Goal: Transaction & Acquisition: Purchase product/service

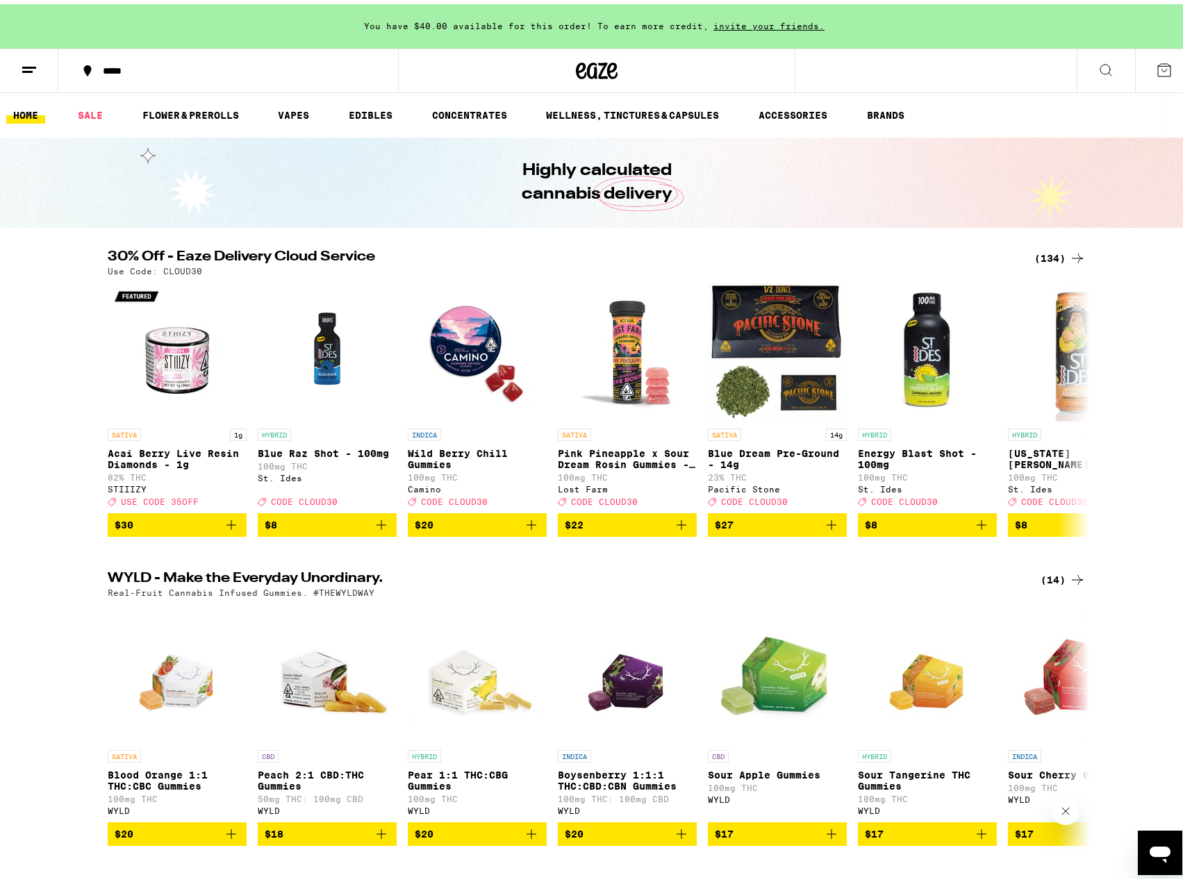
click at [1049, 256] on div "(134)" at bounding box center [1059, 254] width 51 height 17
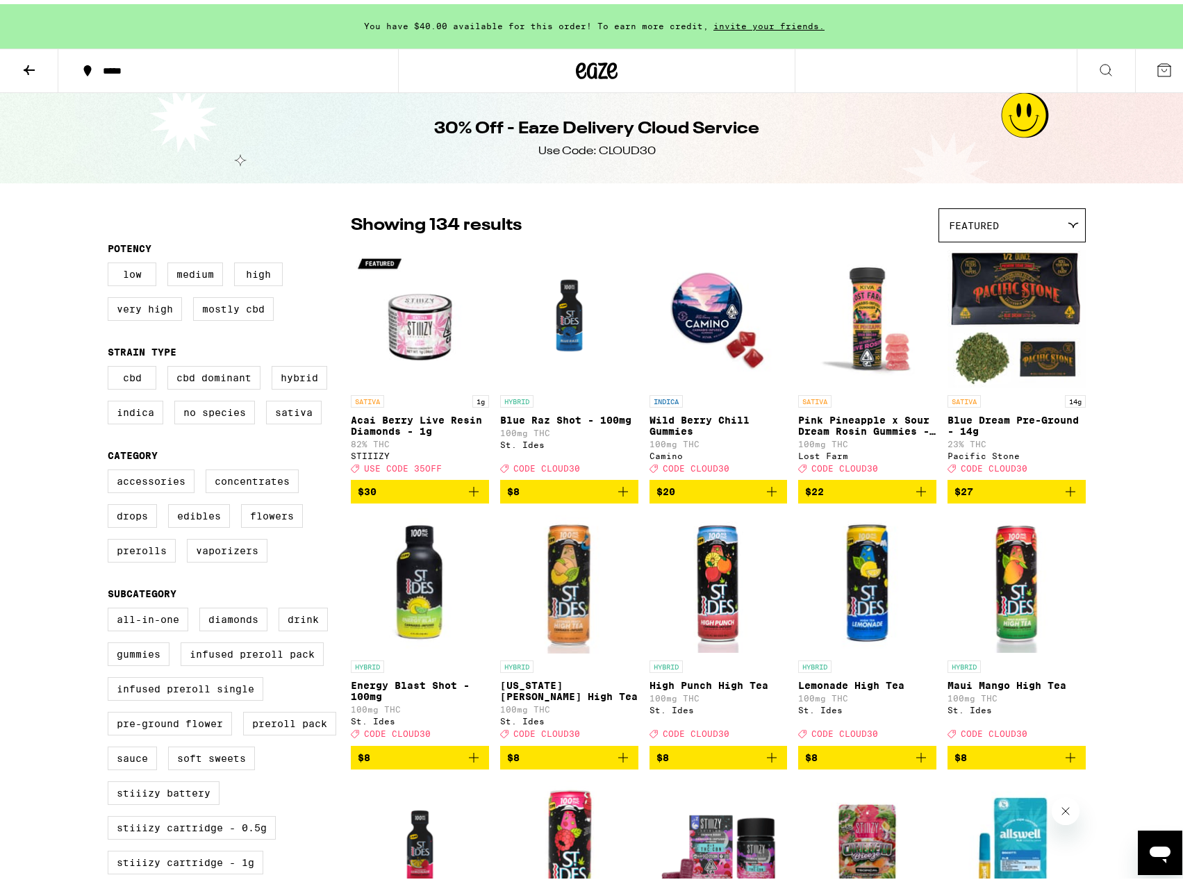
click at [1000, 221] on div "Featured" at bounding box center [1012, 221] width 146 height 33
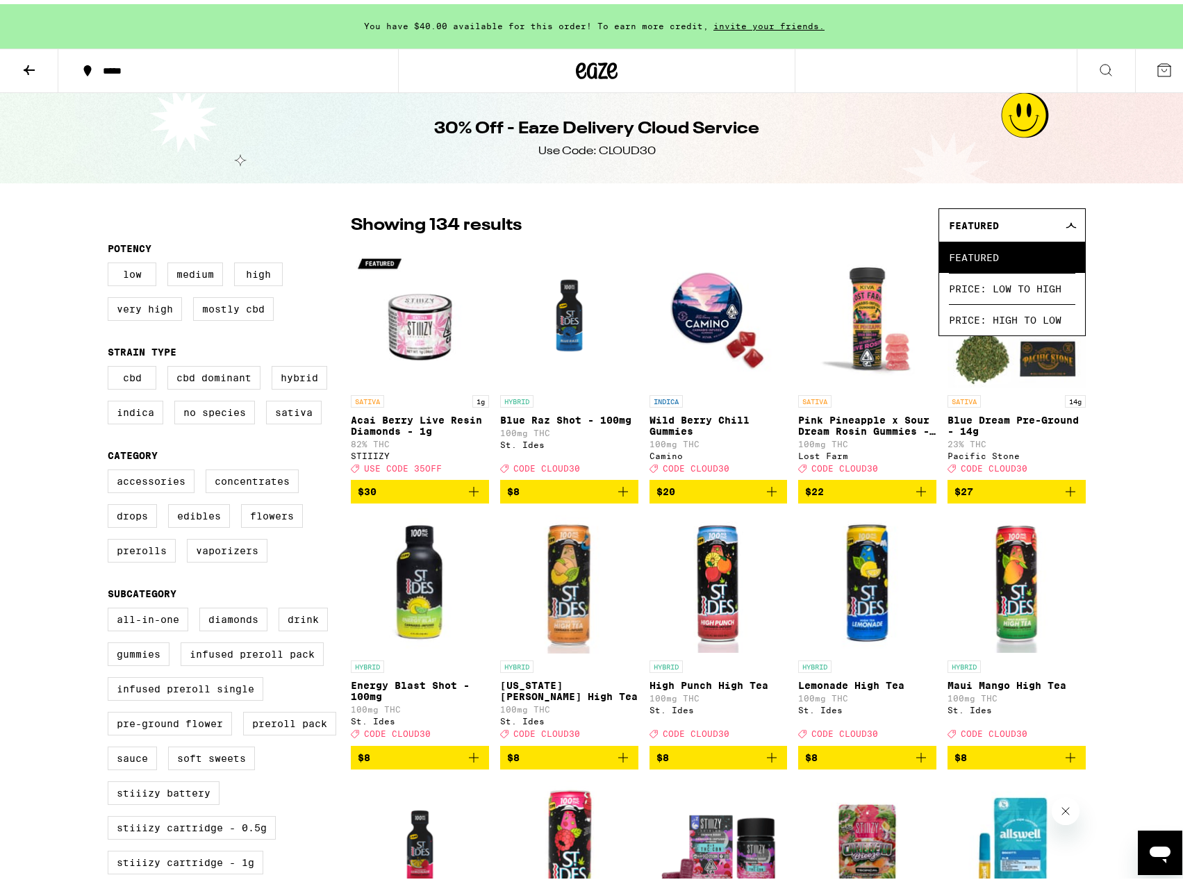
click at [208, 520] on label "Edibles" at bounding box center [199, 512] width 62 height 24
click at [111, 468] on input "Edibles" at bounding box center [110, 467] width 1 height 1
checkbox input "true"
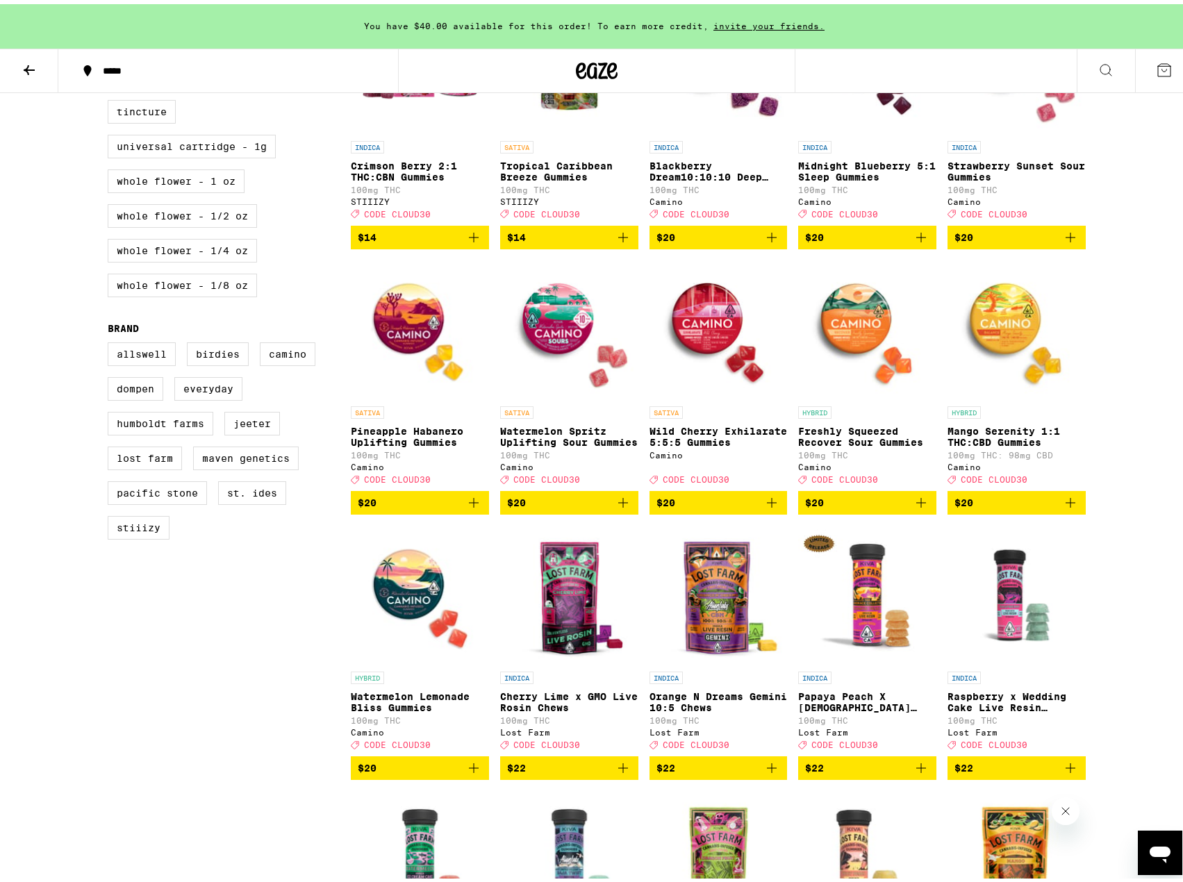
scroll to position [764, 0]
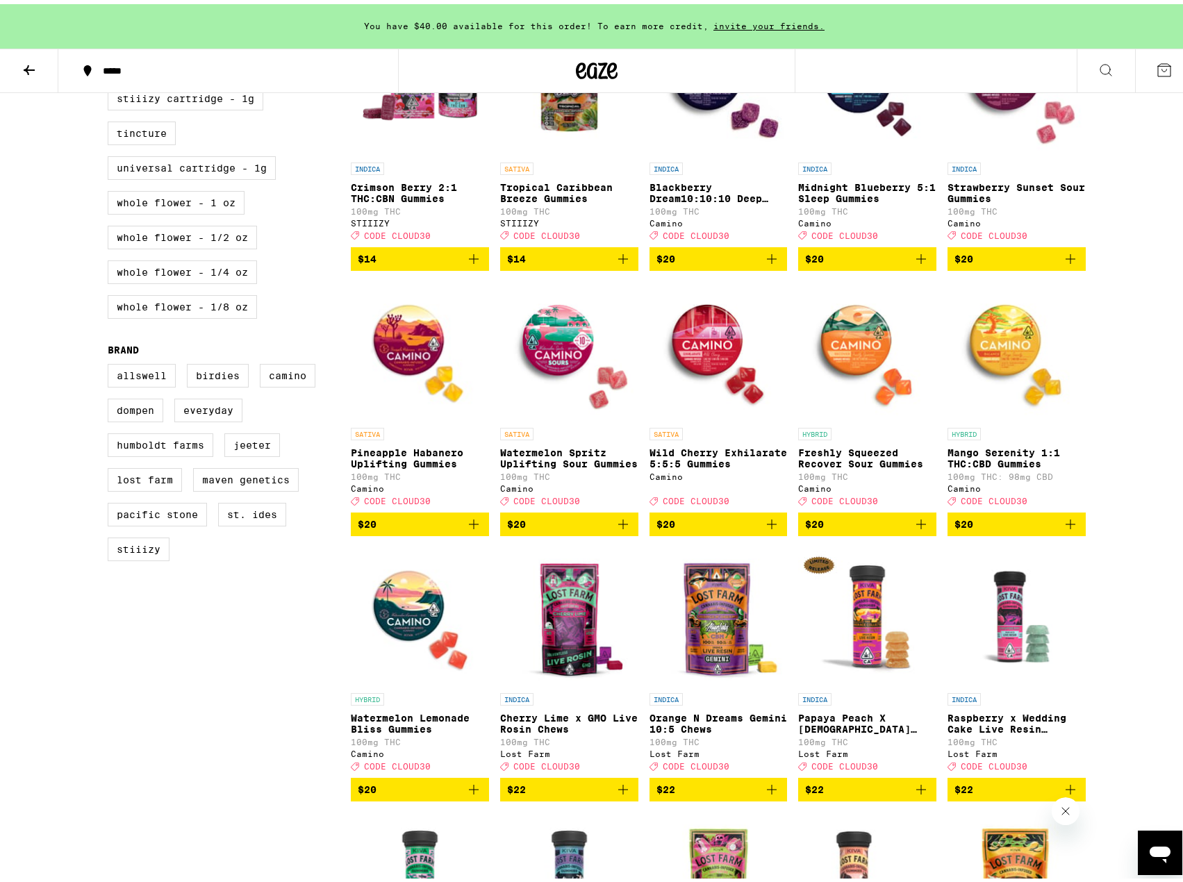
click at [606, 529] on span "$20" at bounding box center [569, 520] width 124 height 17
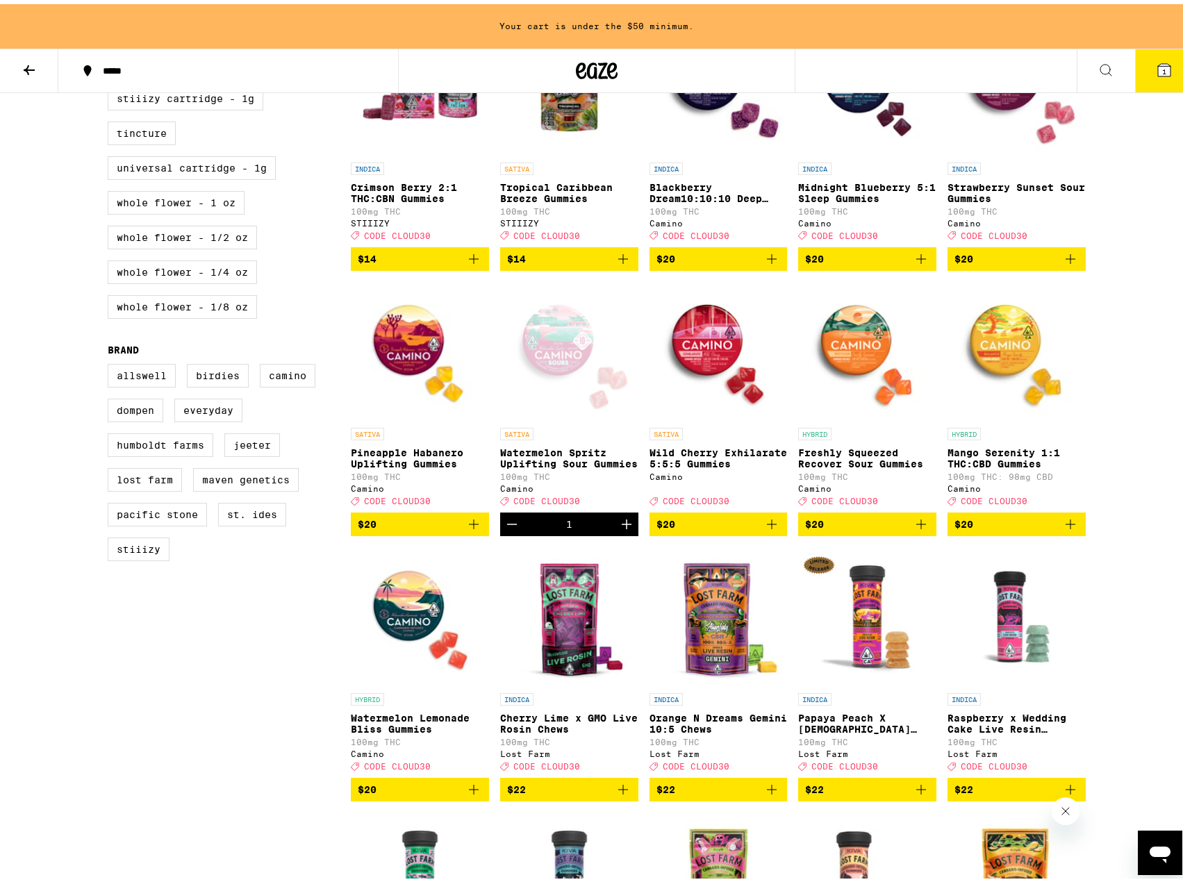
click at [465, 529] on icon "Add to bag" at bounding box center [473, 520] width 17 height 17
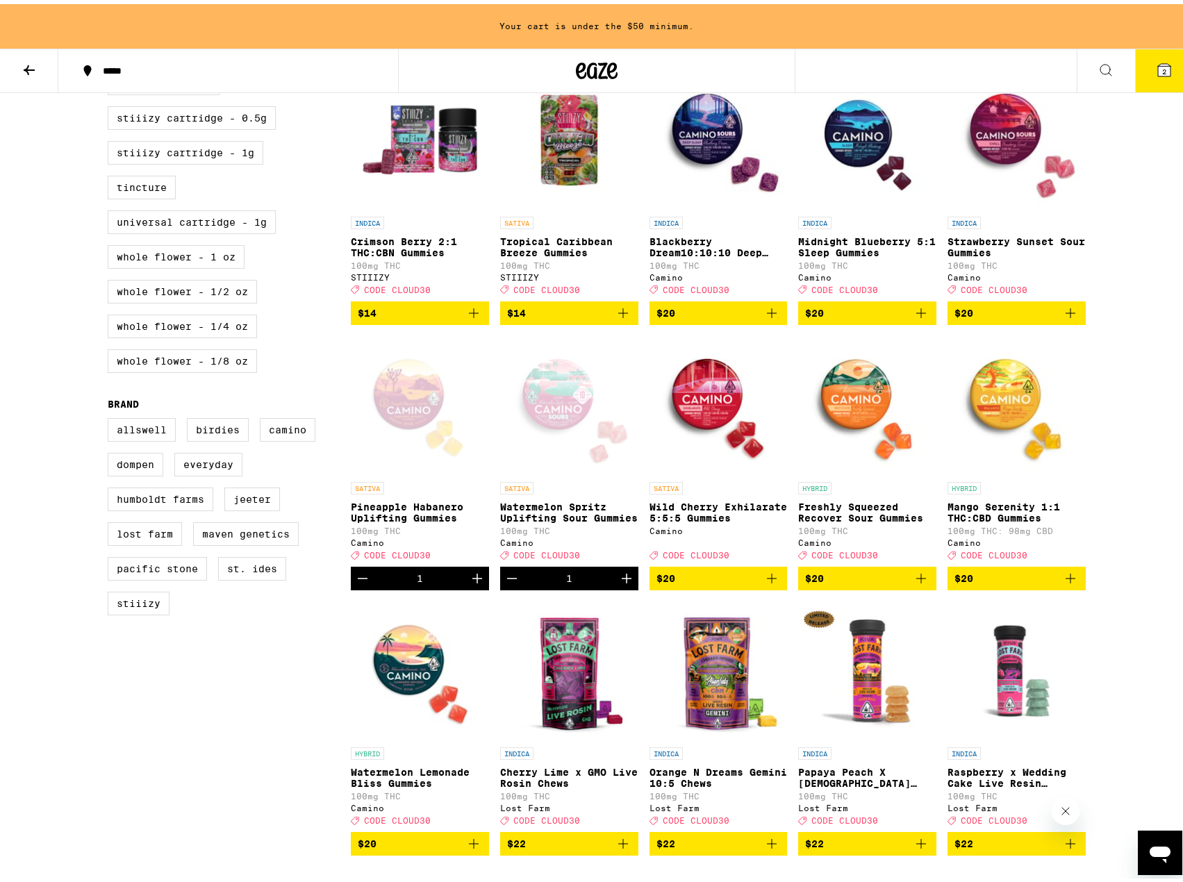
scroll to position [556, 0]
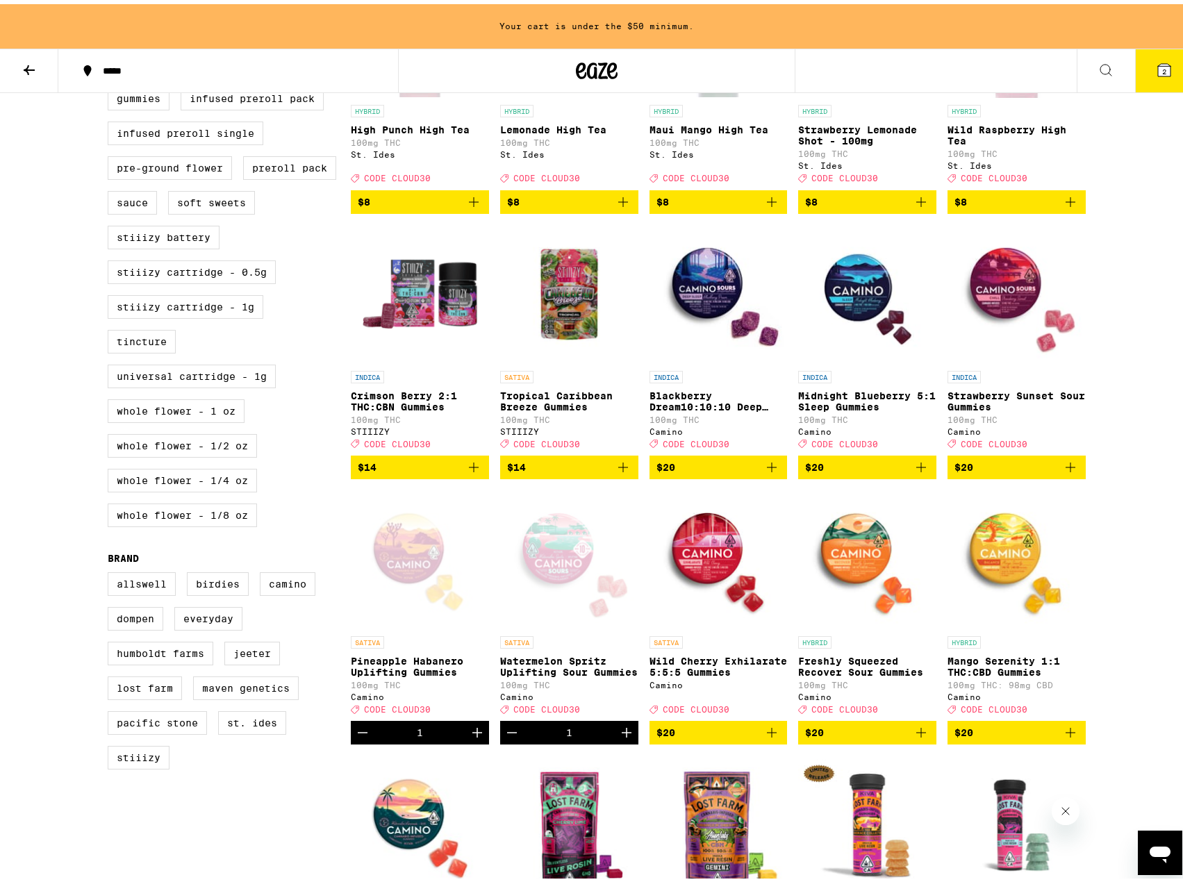
click at [1048, 472] on span "$20" at bounding box center [1016, 463] width 124 height 17
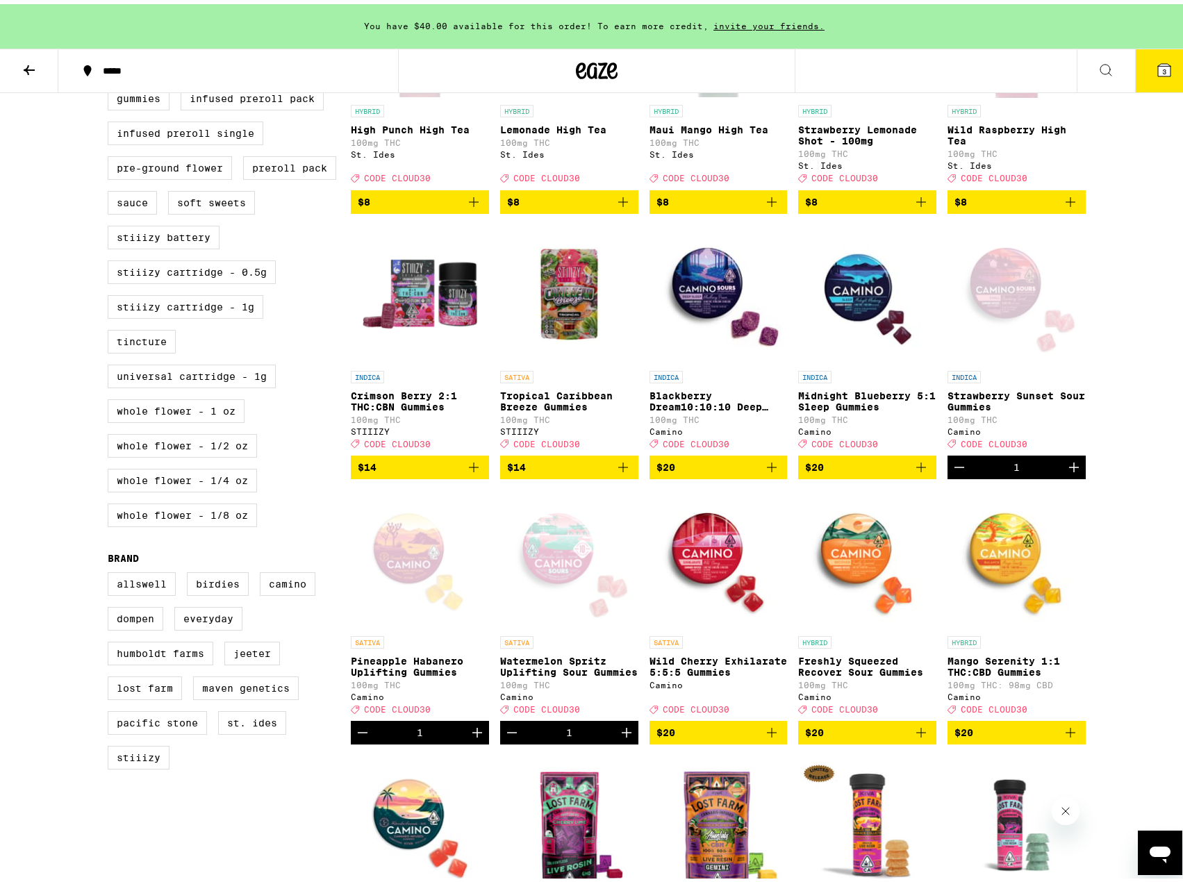
click at [731, 472] on span "$20" at bounding box center [718, 463] width 124 height 17
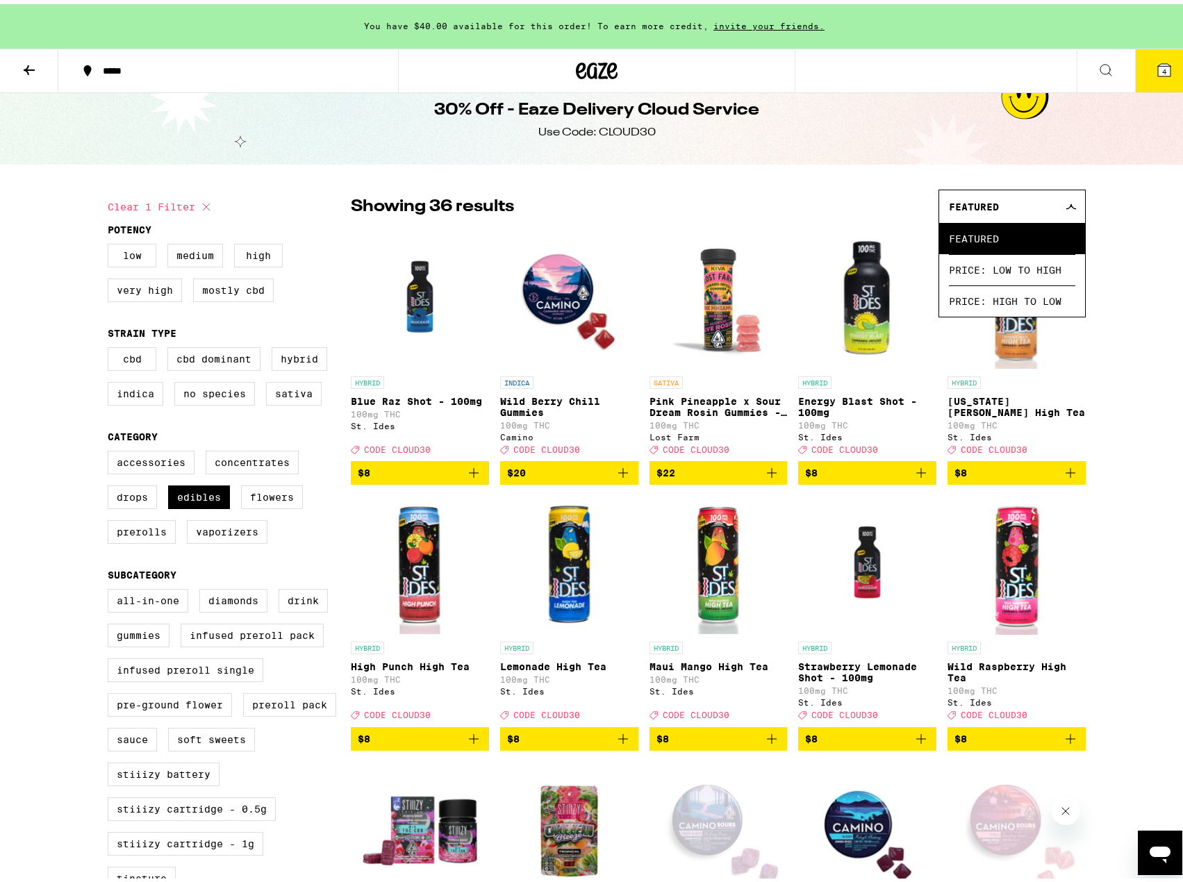
scroll to position [0, 0]
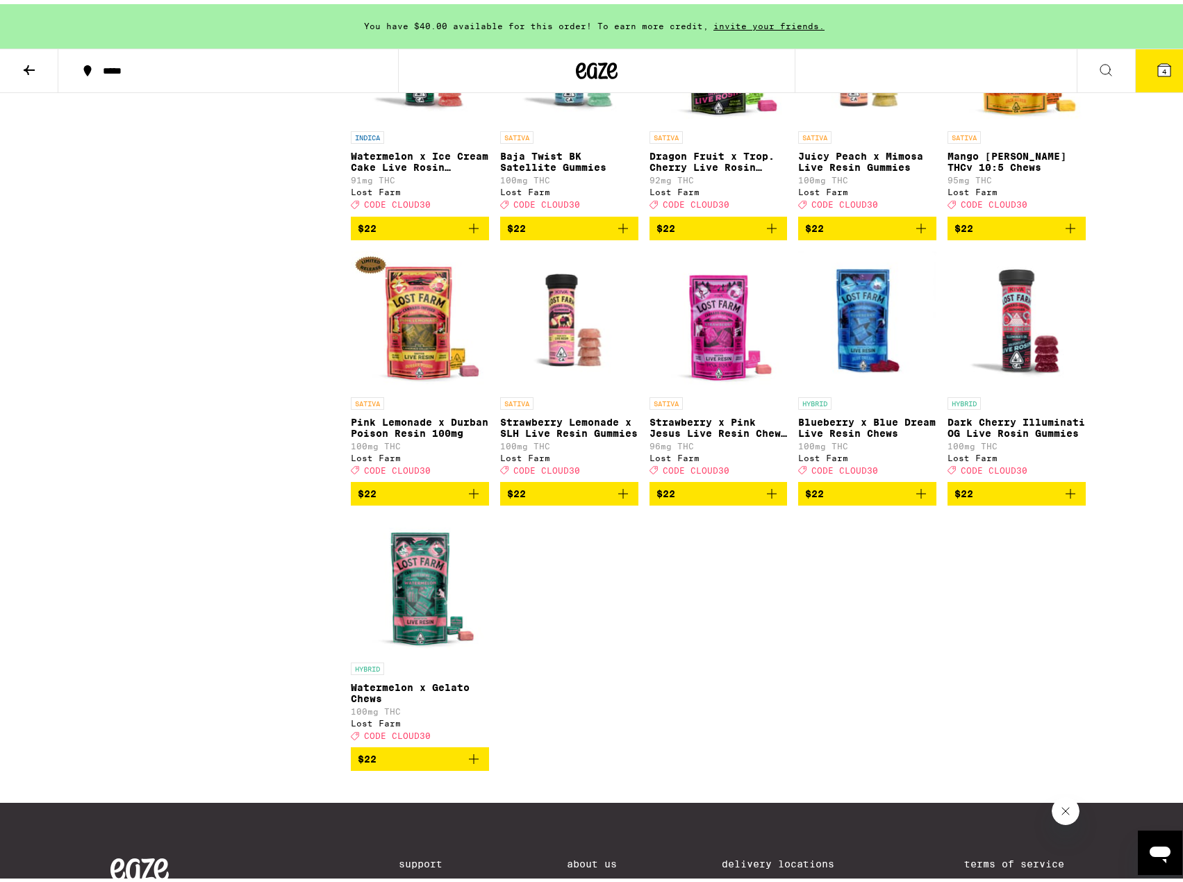
scroll to position [1598, 0]
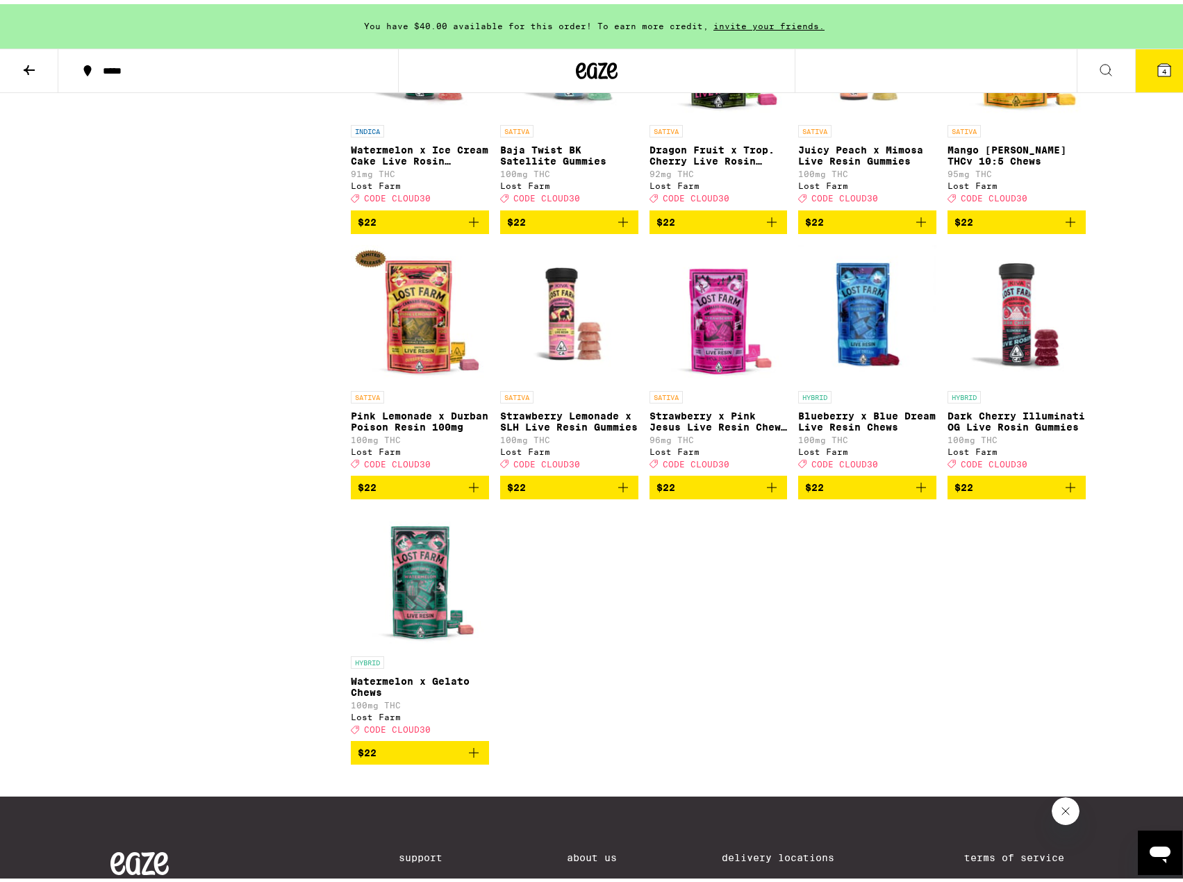
click at [1051, 492] on span "$22" at bounding box center [1016, 483] width 124 height 17
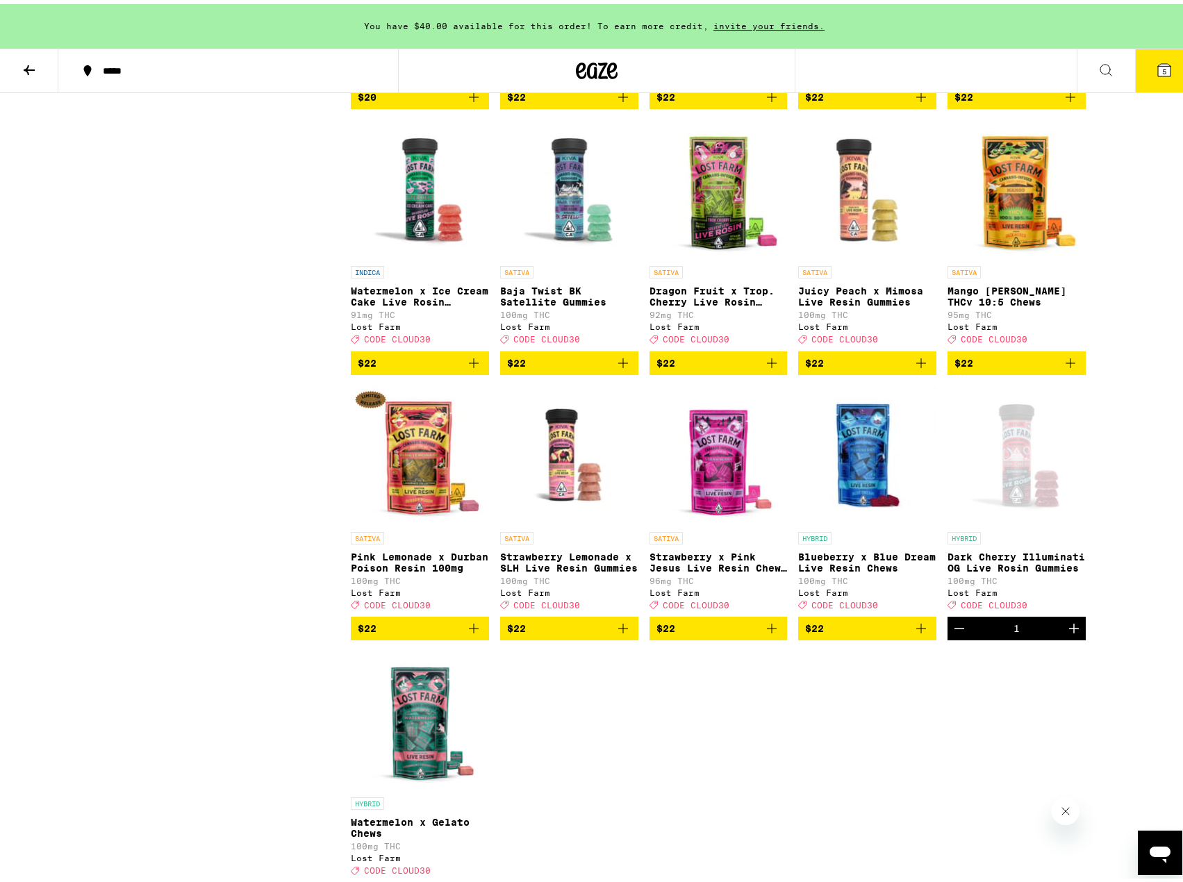
scroll to position [1389, 0]
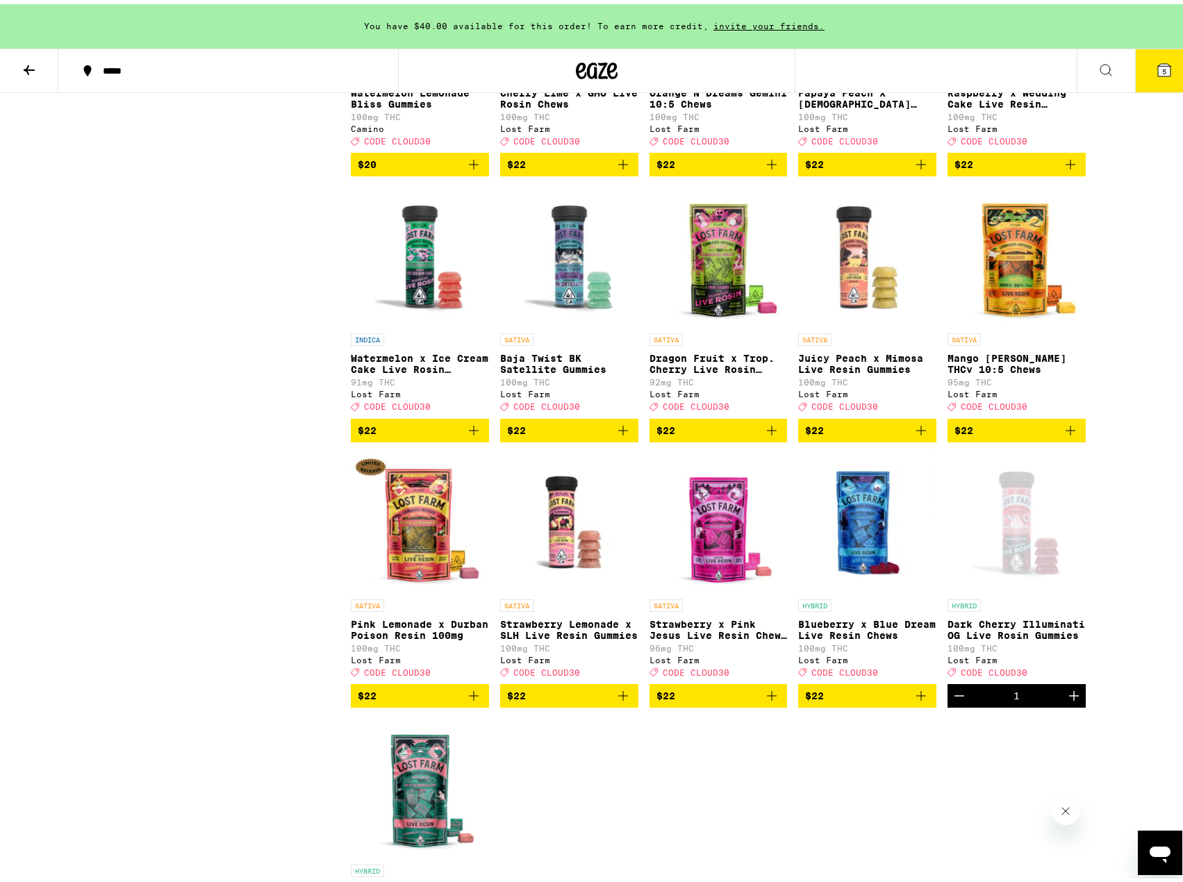
click at [768, 435] on icon "Add to bag" at bounding box center [771, 426] width 17 height 17
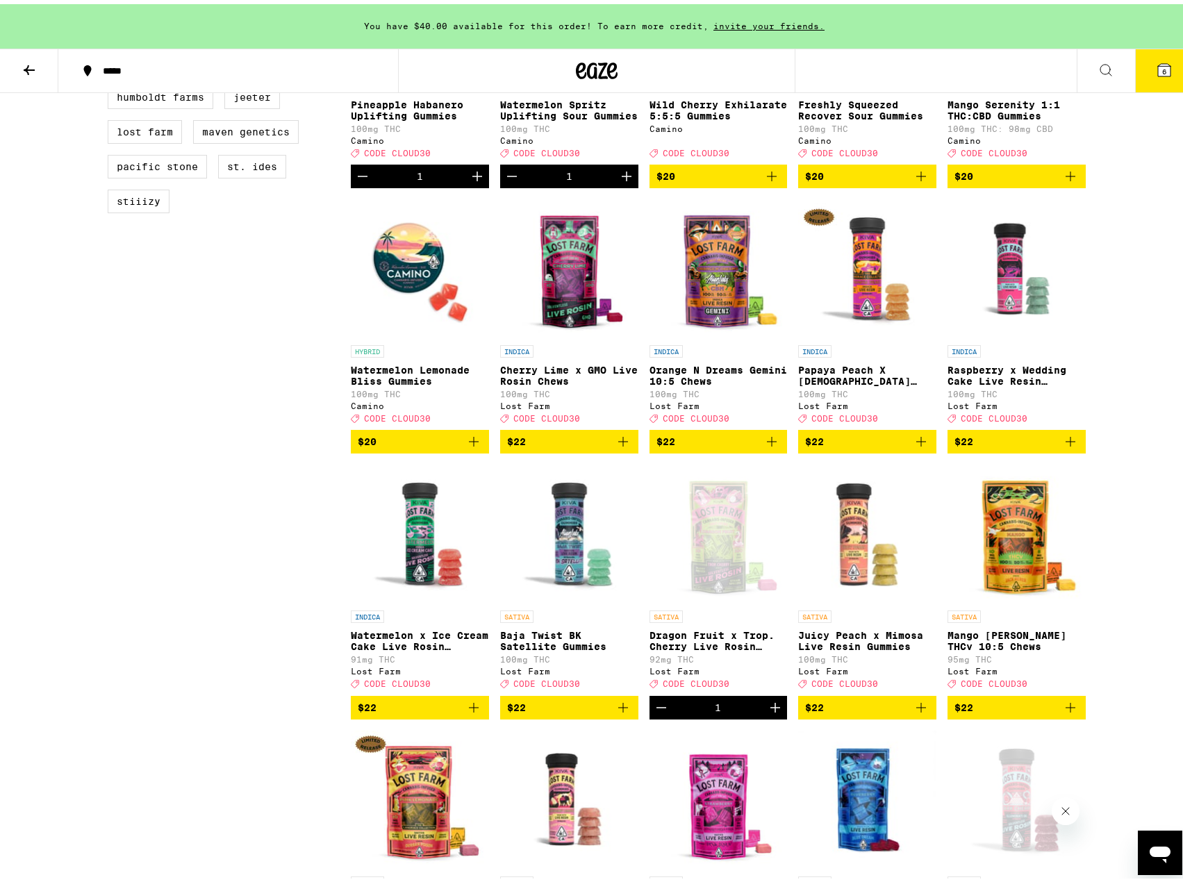
scroll to position [1111, 0]
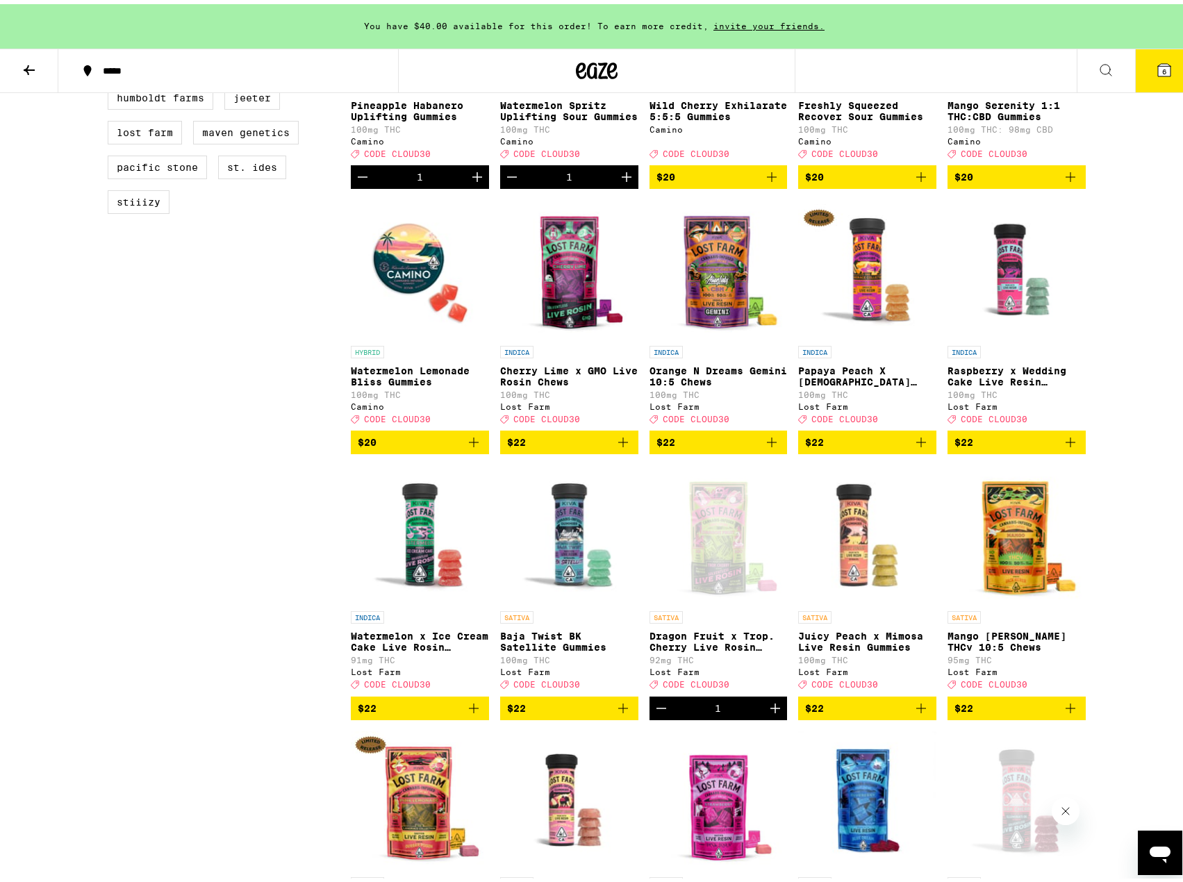
click at [1062, 447] on icon "Add to bag" at bounding box center [1070, 438] width 17 height 17
click at [615, 447] on icon "Add to bag" at bounding box center [623, 438] width 17 height 17
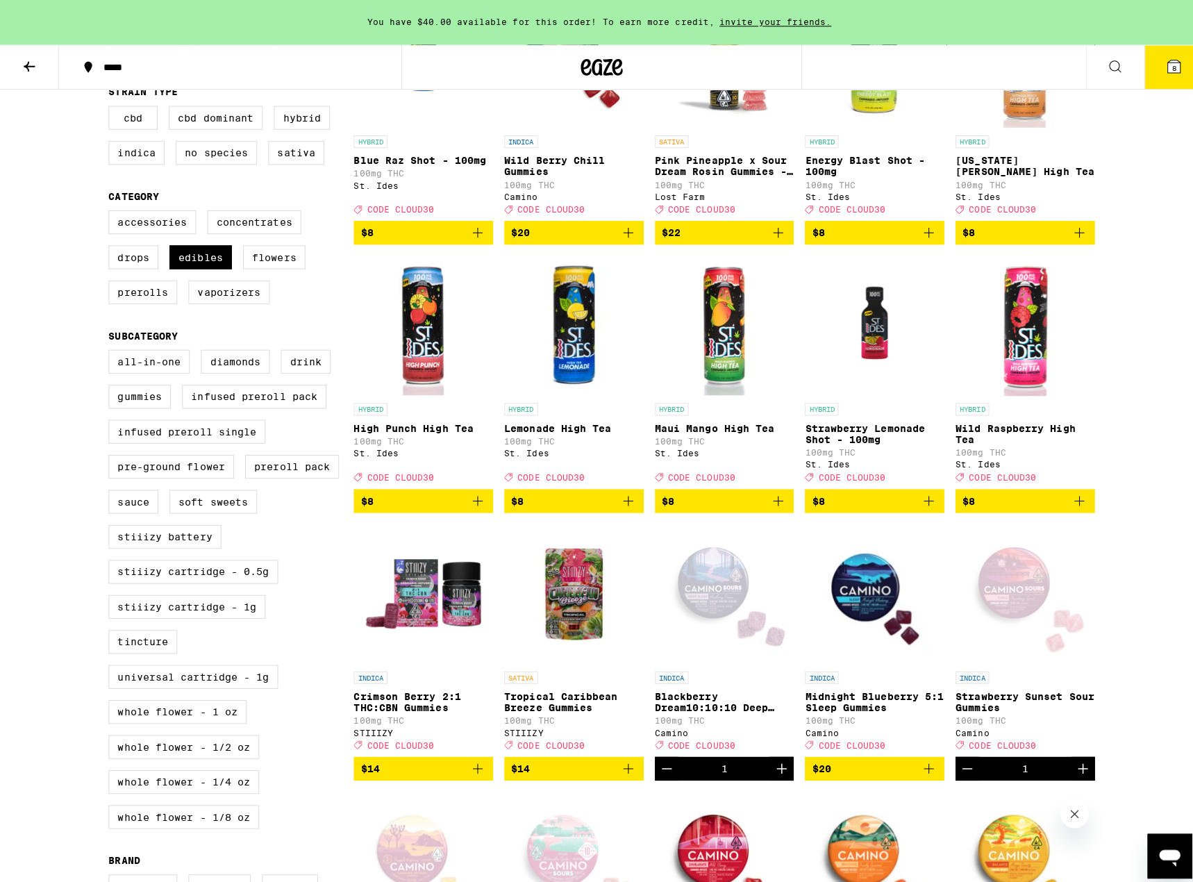
scroll to position [278, 0]
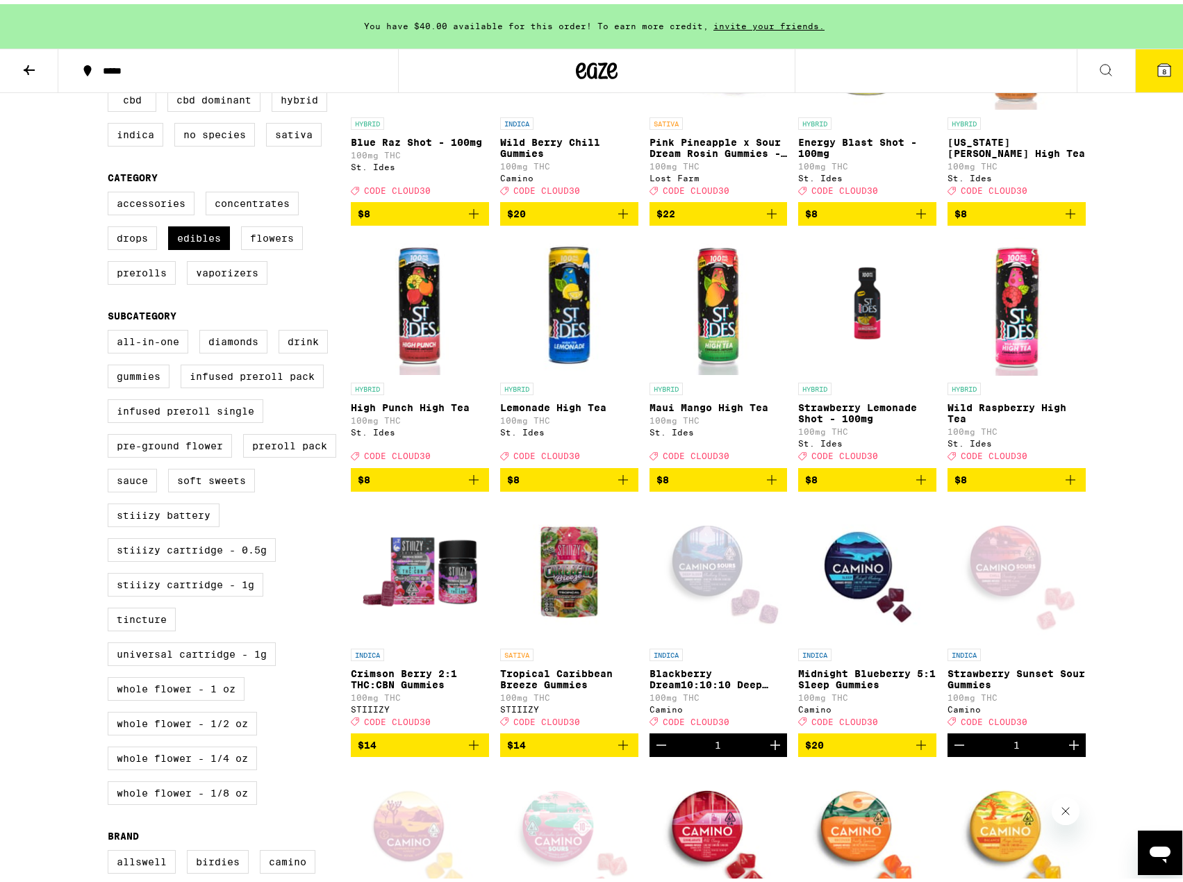
click at [1158, 62] on icon at bounding box center [1164, 66] width 13 height 13
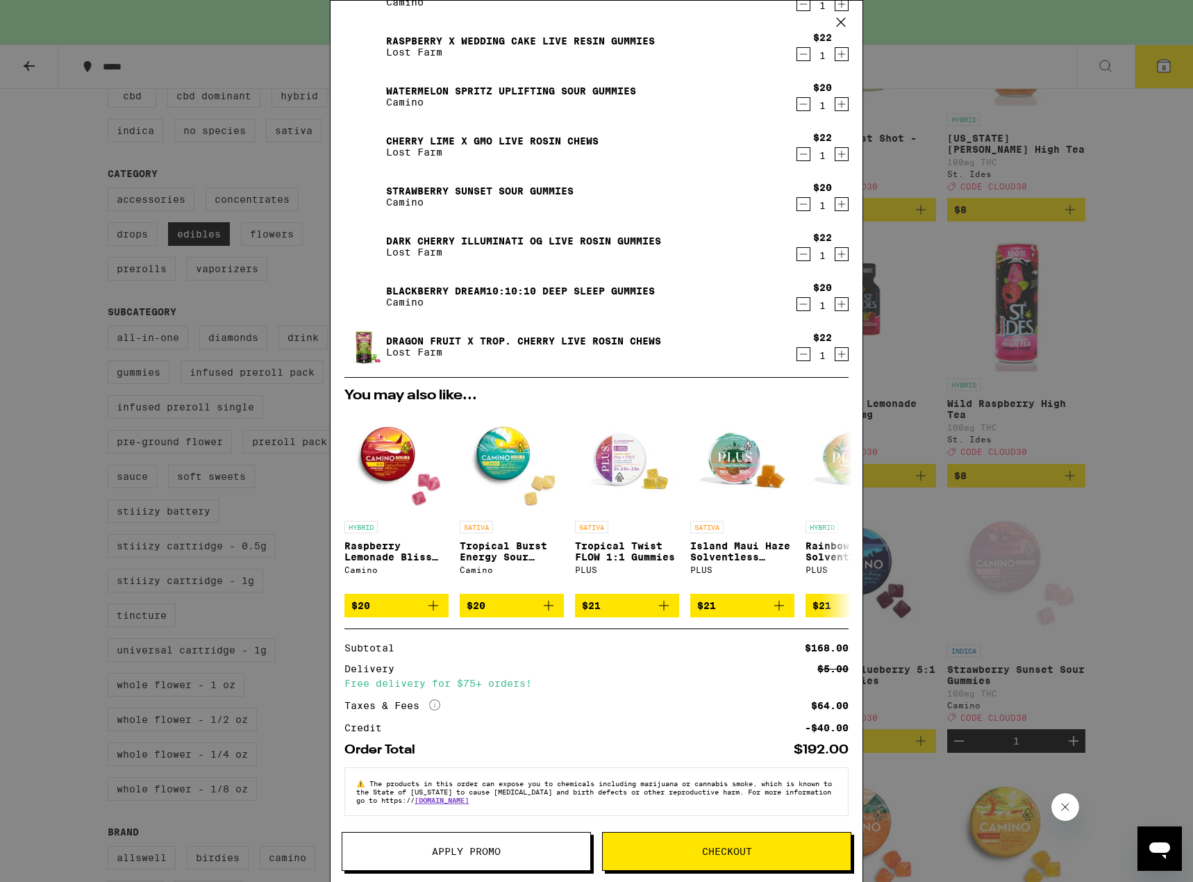
scroll to position [128, 0]
click at [778, 604] on icon "Add to bag" at bounding box center [779, 605] width 17 height 17
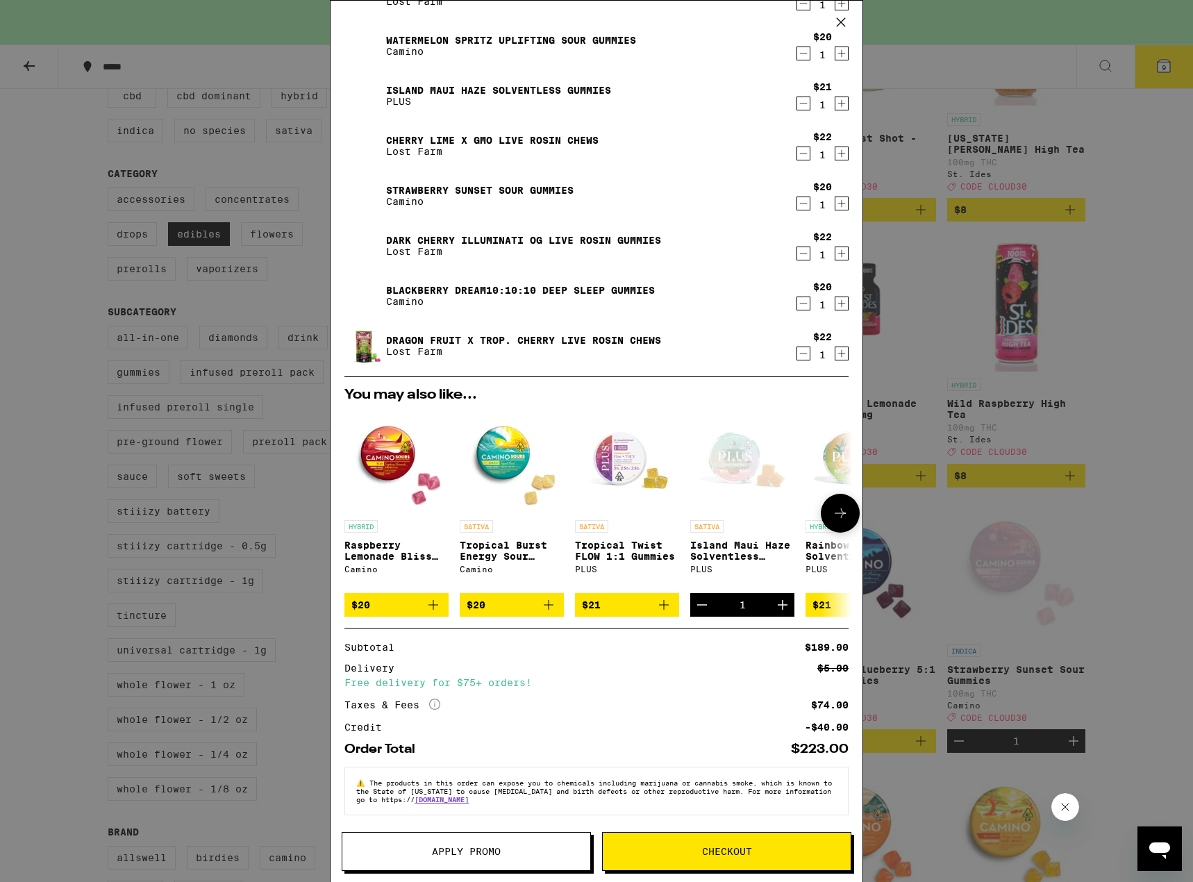
scroll to position [178, 0]
click at [434, 607] on icon "Add to bag" at bounding box center [433, 605] width 17 height 17
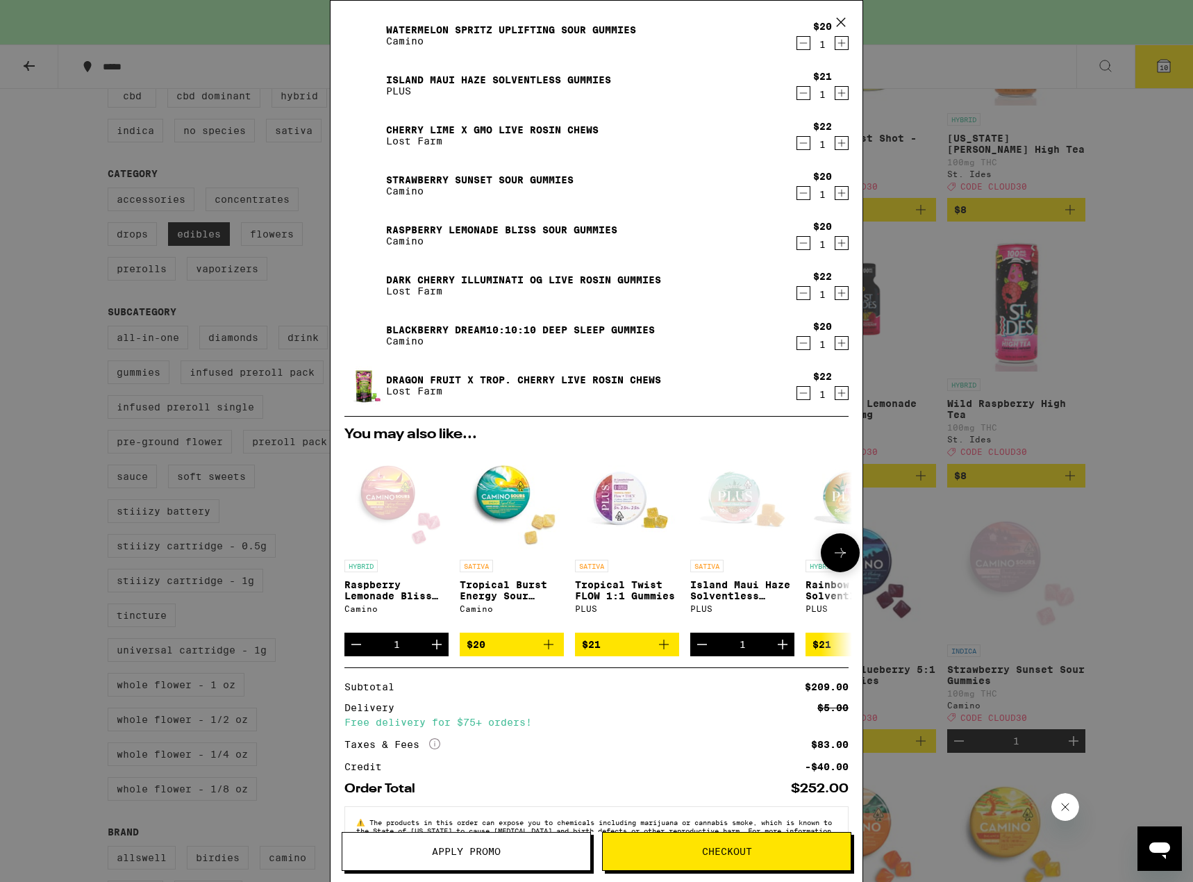
click at [832, 559] on icon at bounding box center [840, 553] width 17 height 17
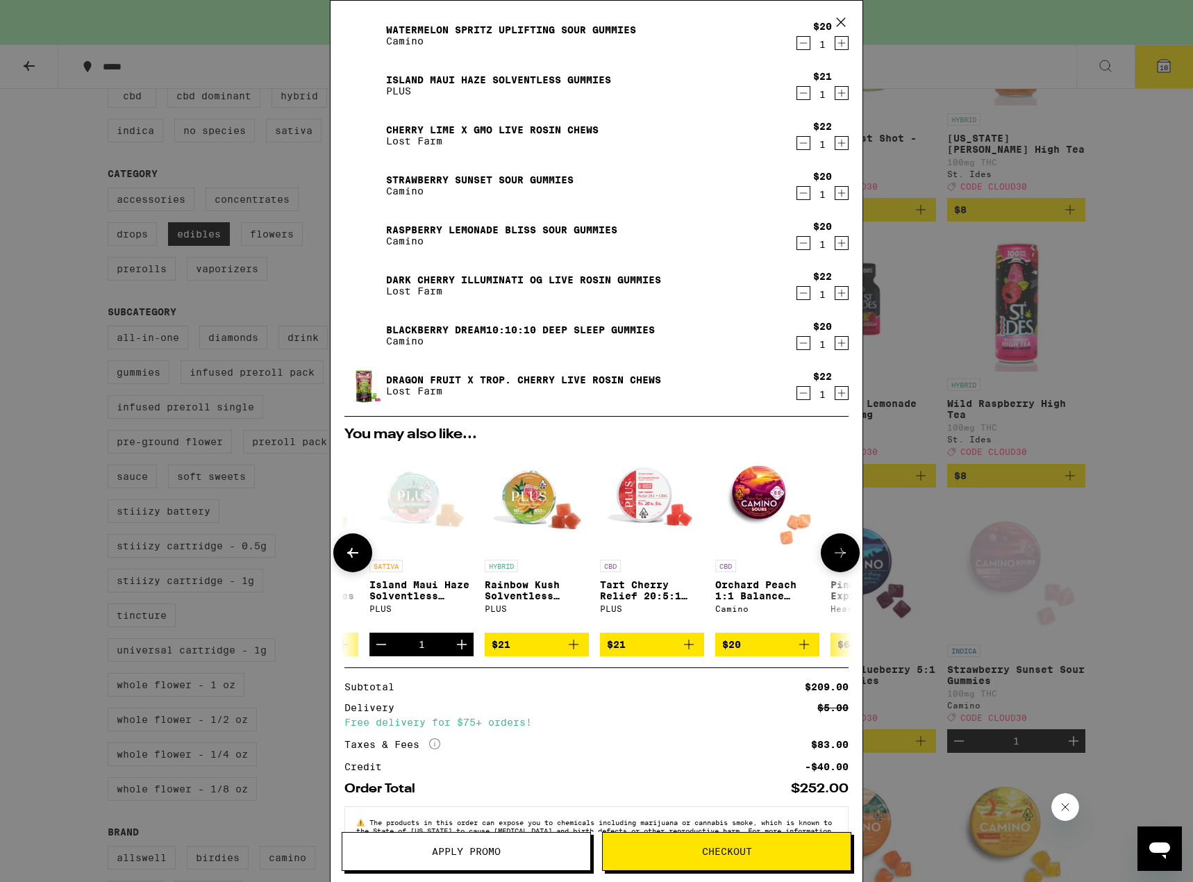
scroll to position [0, 342]
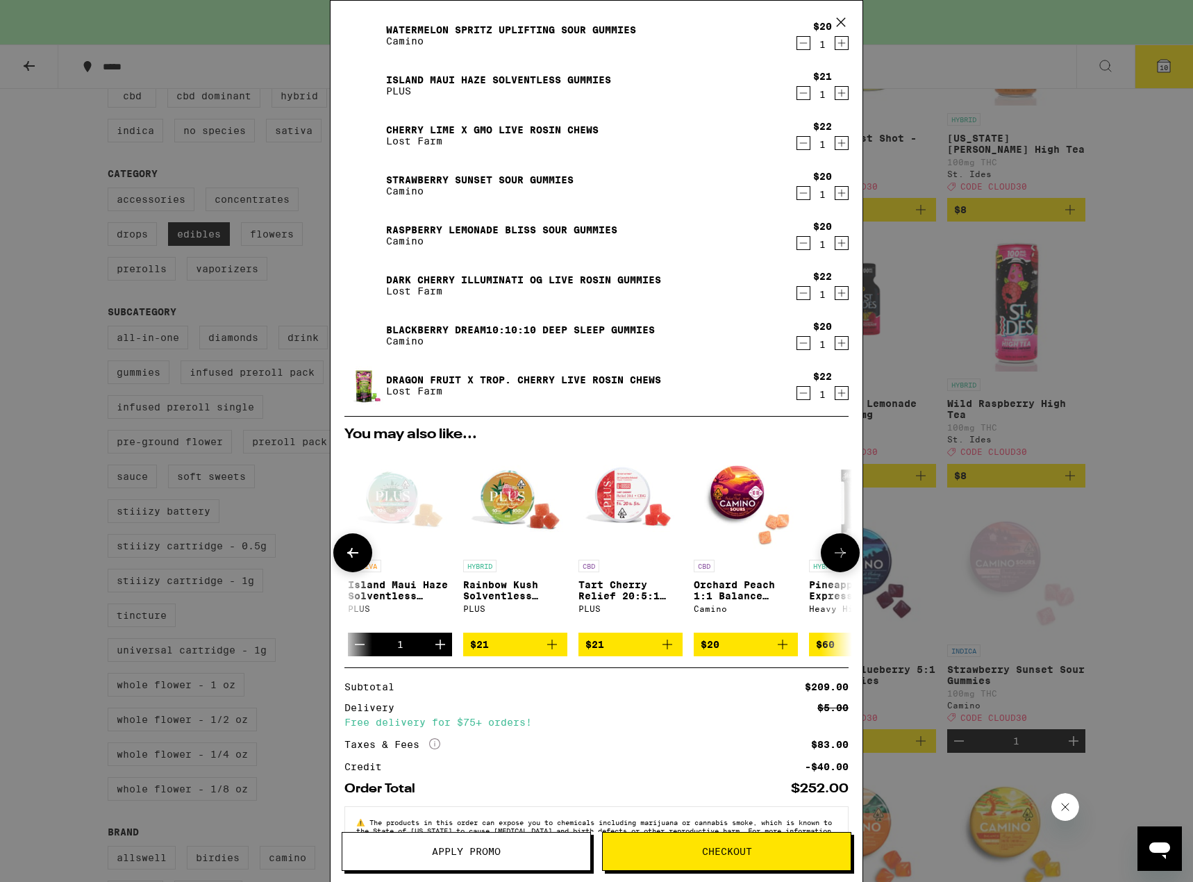
click at [549, 653] on icon "Add to bag" at bounding box center [552, 644] width 17 height 17
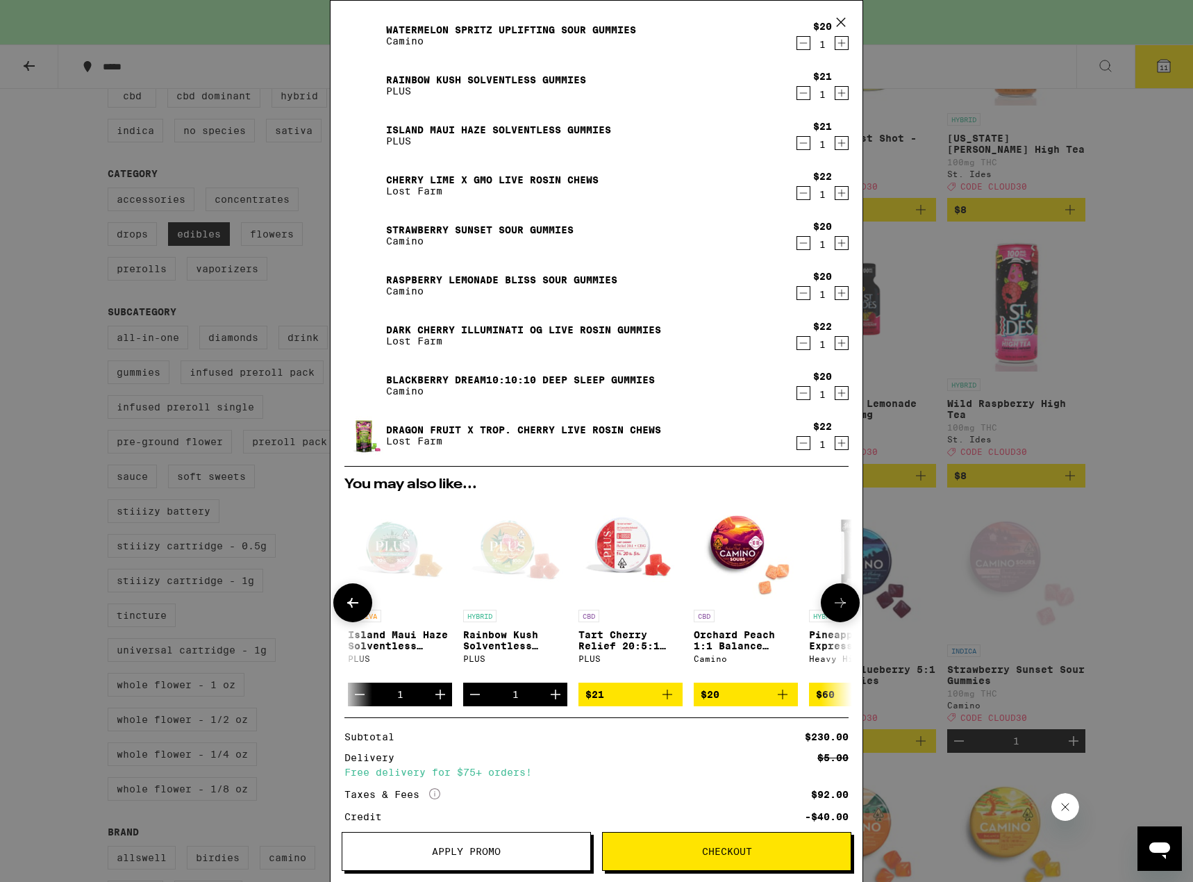
click at [836, 605] on icon at bounding box center [840, 603] width 17 height 17
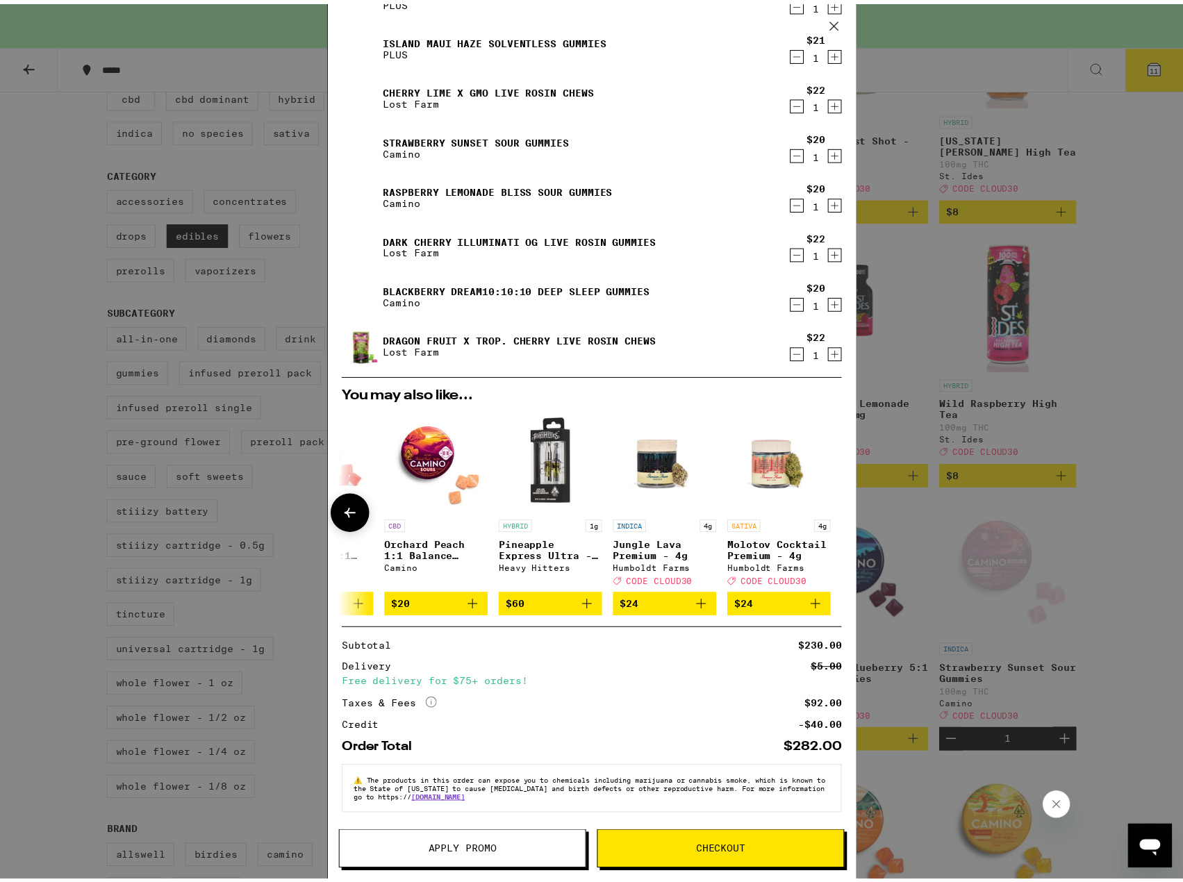
scroll to position [278, 0]
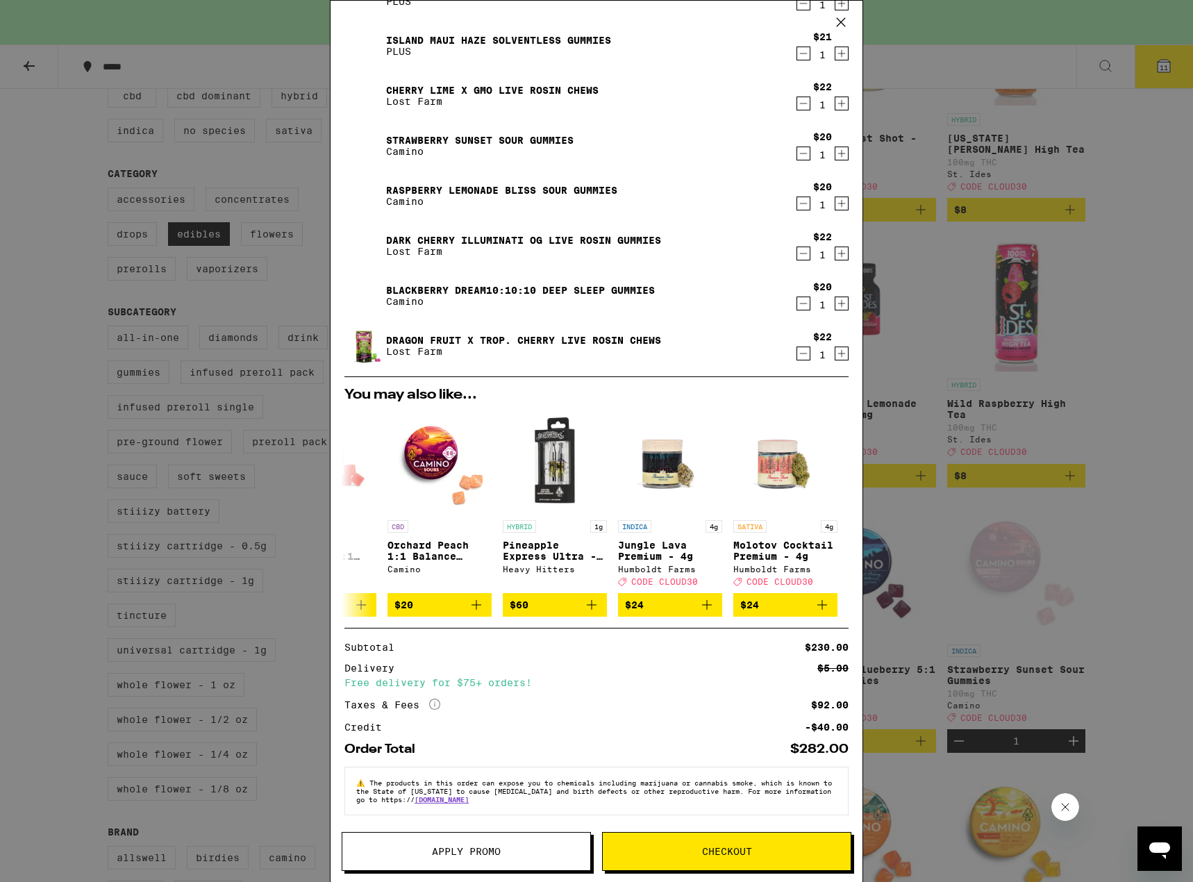
click at [517, 845] on button "Apply Promo" at bounding box center [466, 851] width 249 height 39
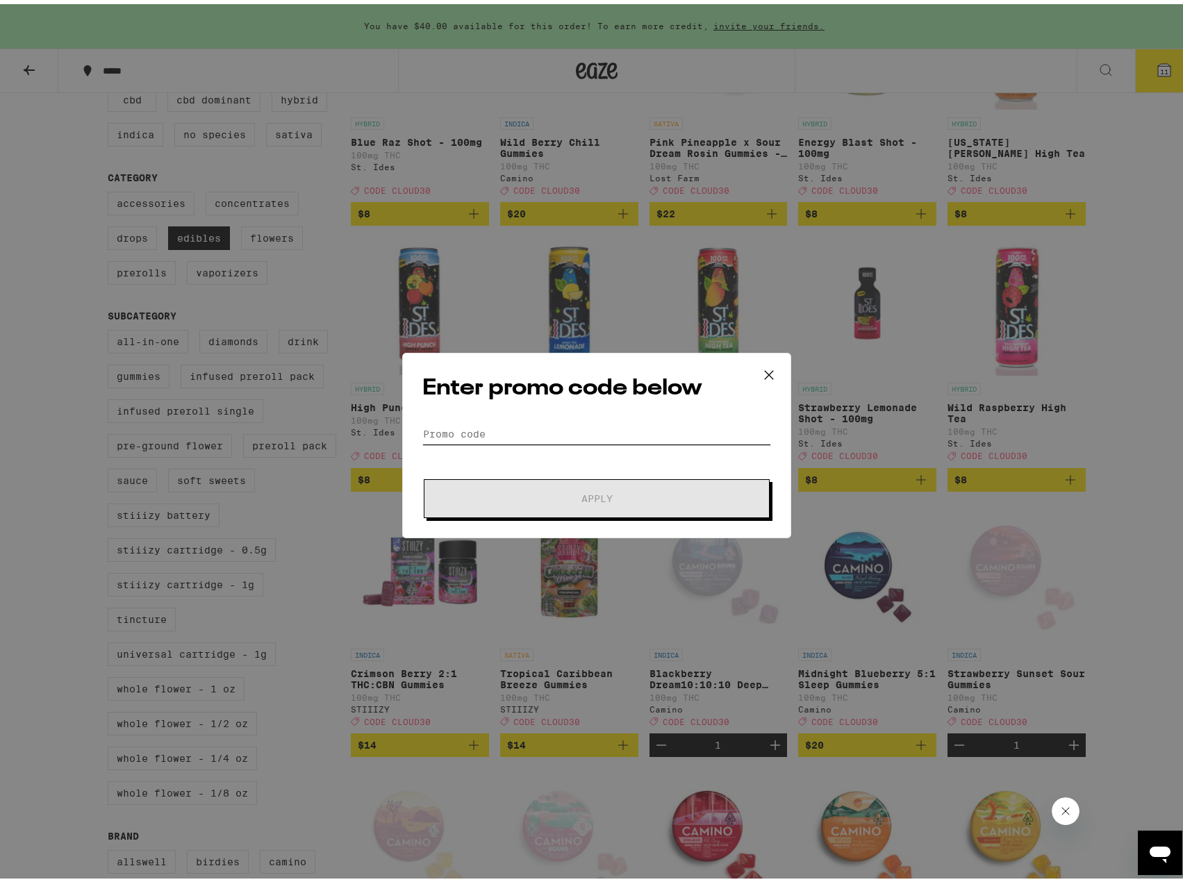
click at [471, 431] on input "Promo Code" at bounding box center [596, 430] width 349 height 21
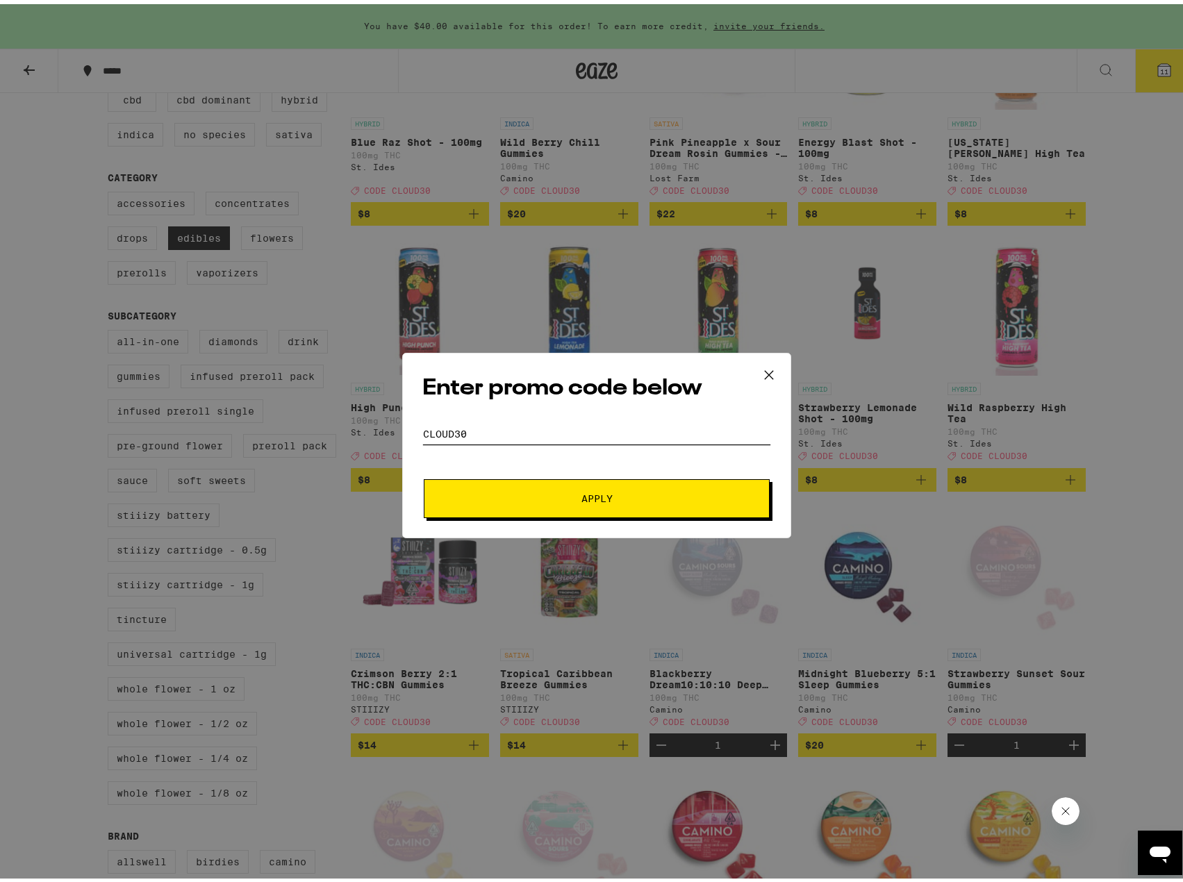
type input "cloud30"
click at [424, 475] on button "Apply" at bounding box center [597, 494] width 346 height 39
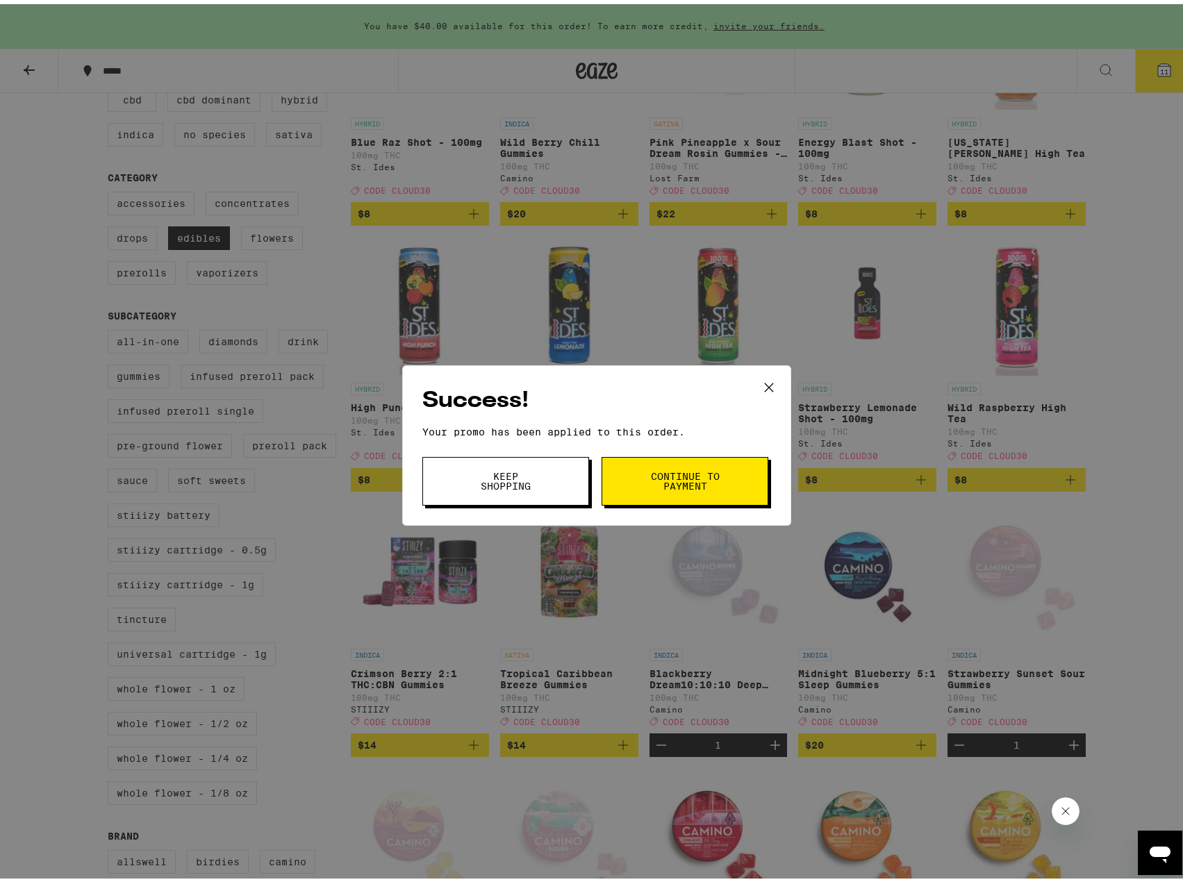
click at [651, 480] on span "Continue to payment" at bounding box center [684, 476] width 71 height 19
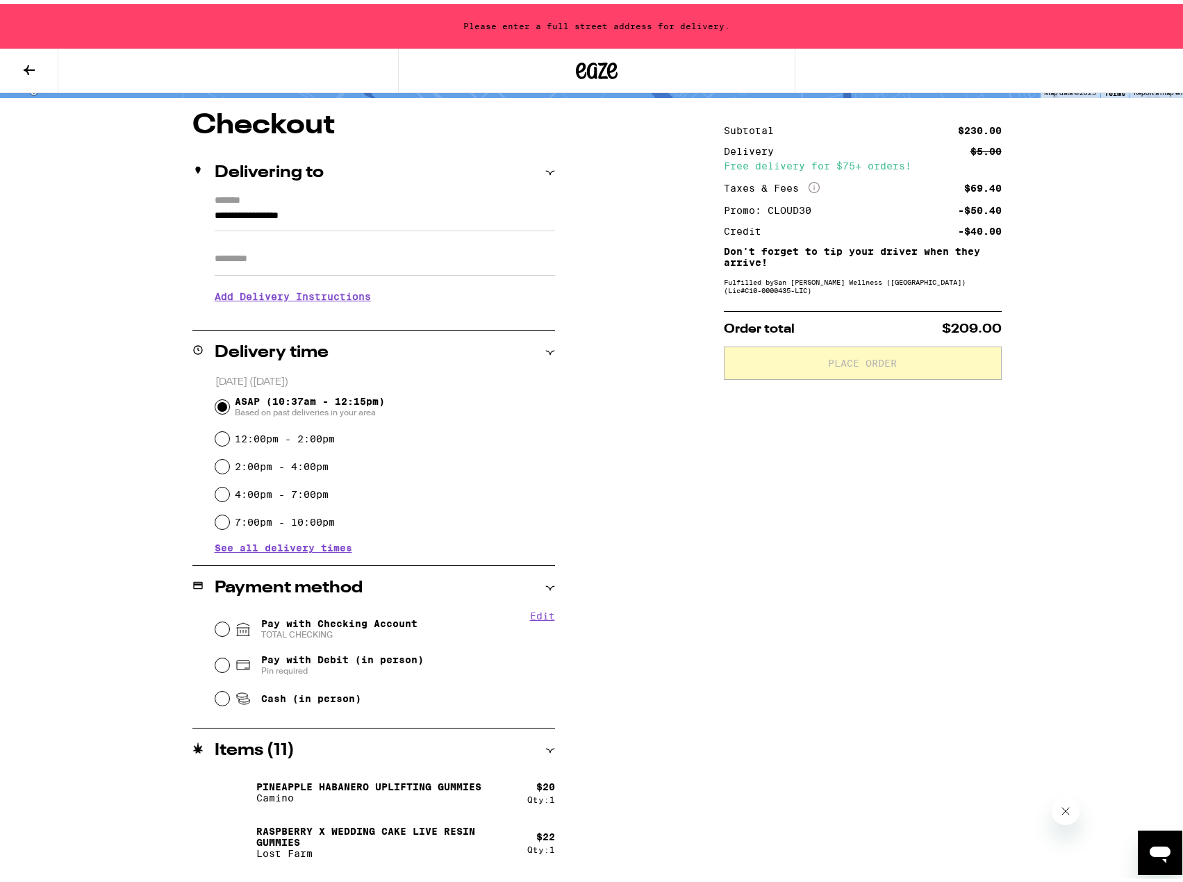
scroll to position [139, 0]
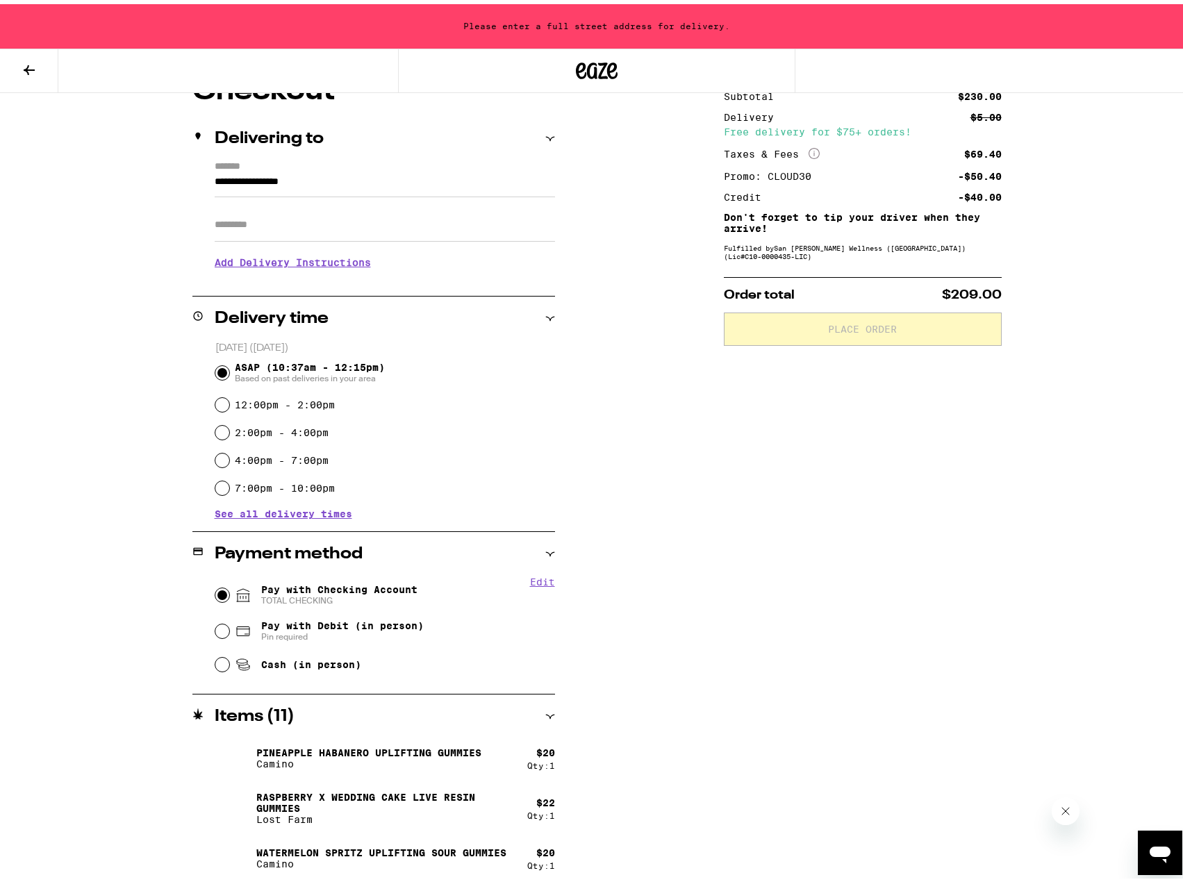
click at [215, 593] on input "Pay with Checking Account TOTAL CHECKING" at bounding box center [222, 591] width 14 height 14
radio input "true"
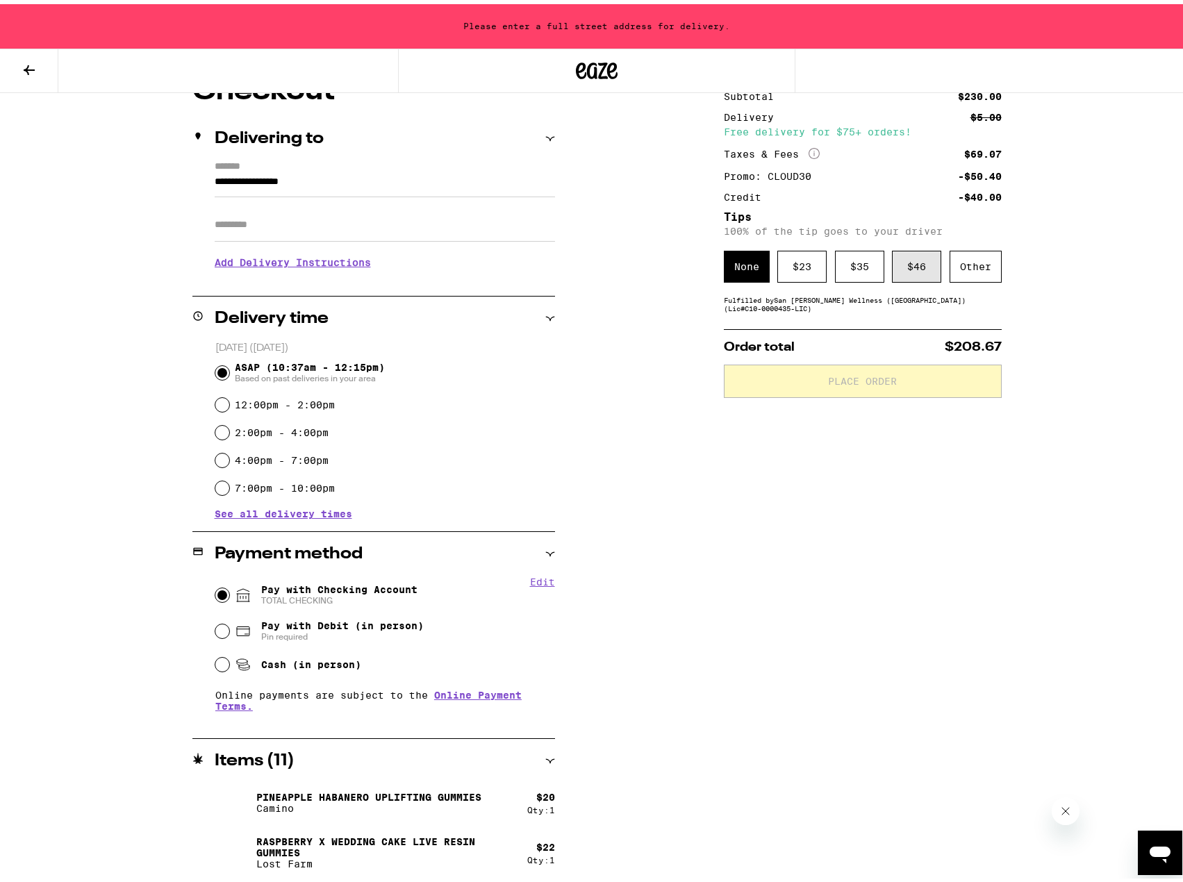
click at [912, 264] on div "$ 46" at bounding box center [916, 263] width 49 height 32
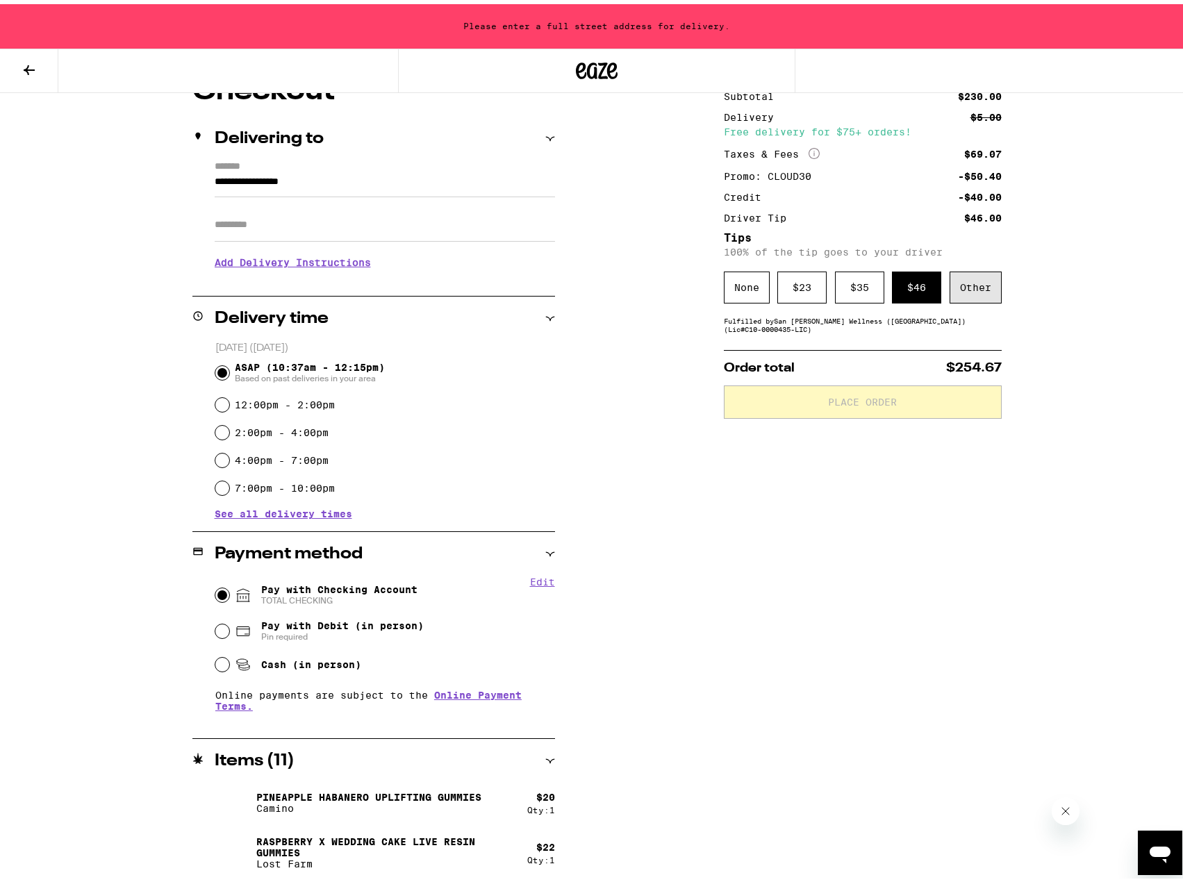
click at [977, 281] on div "Other" at bounding box center [976, 283] width 52 height 32
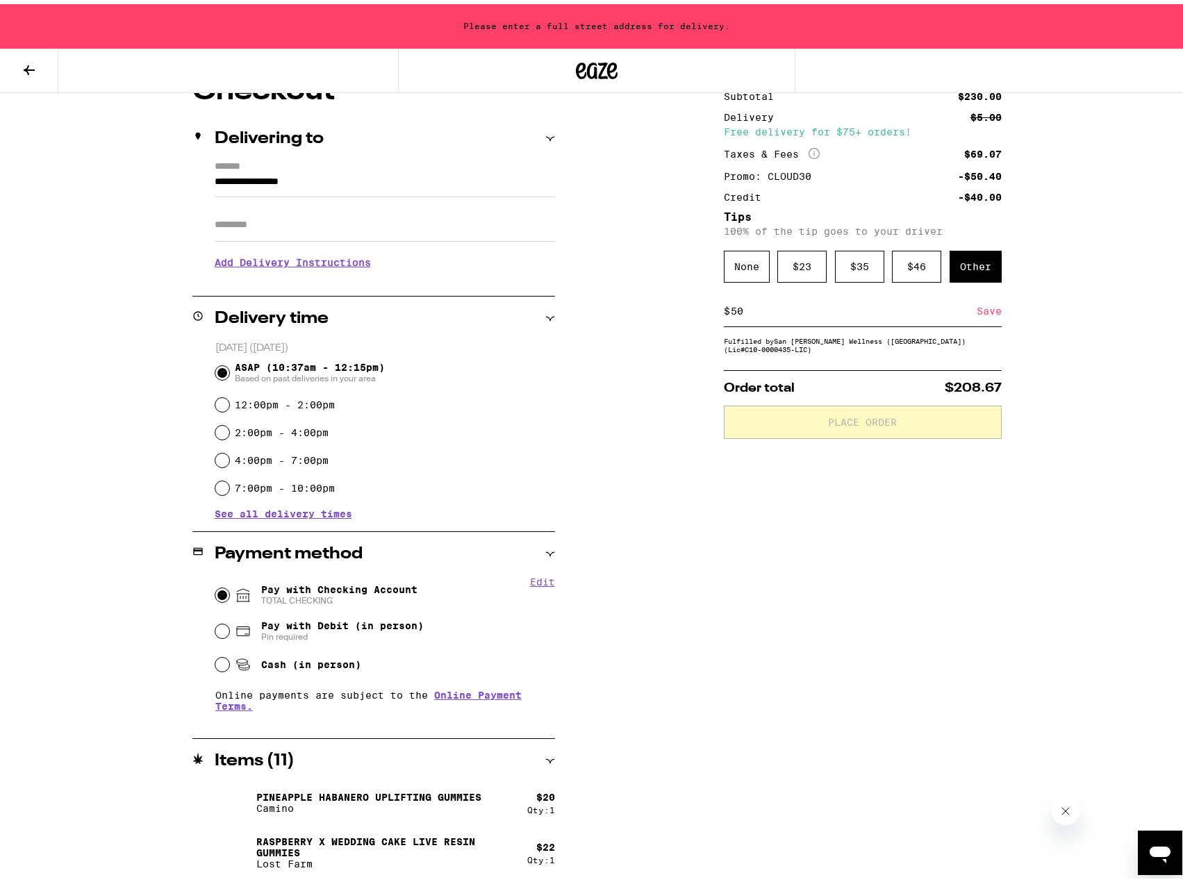
type input "50"
click at [981, 310] on div "Save" at bounding box center [989, 307] width 25 height 31
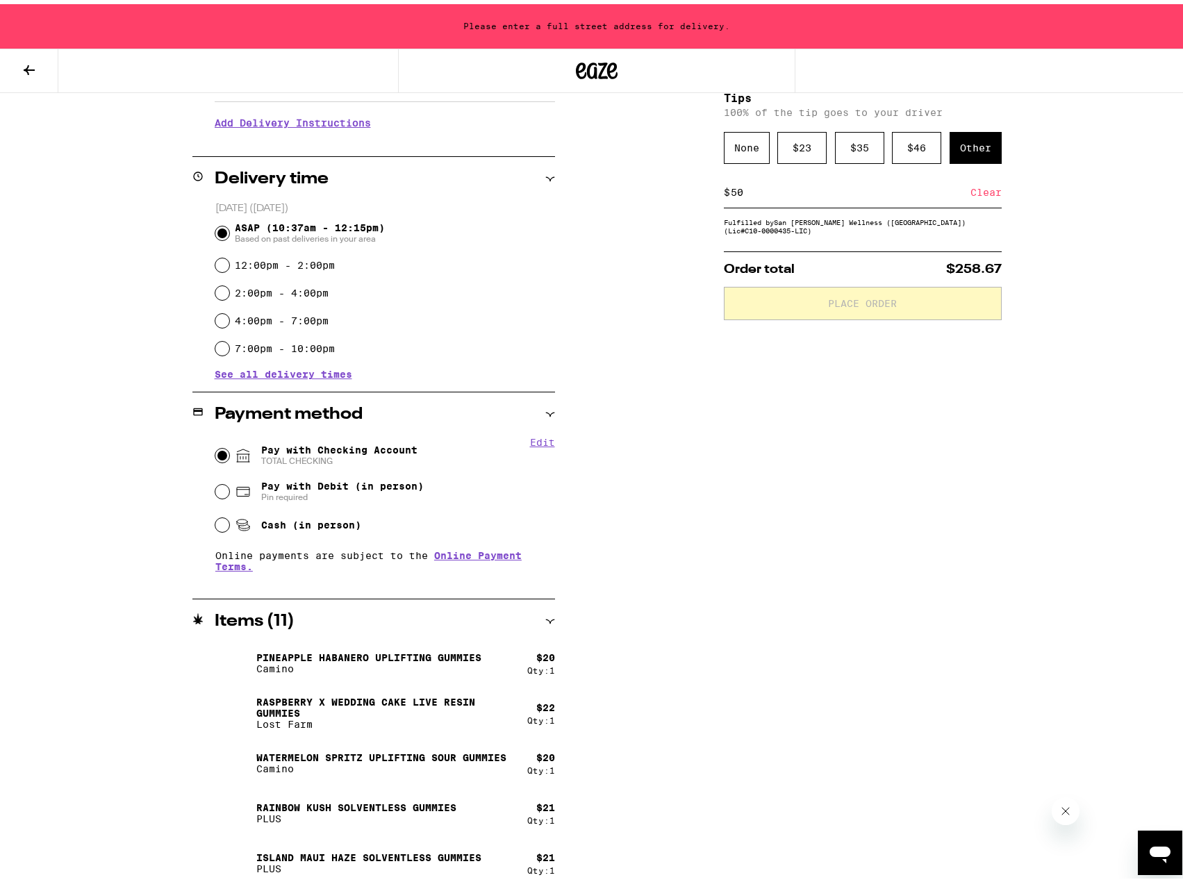
scroll to position [0, 0]
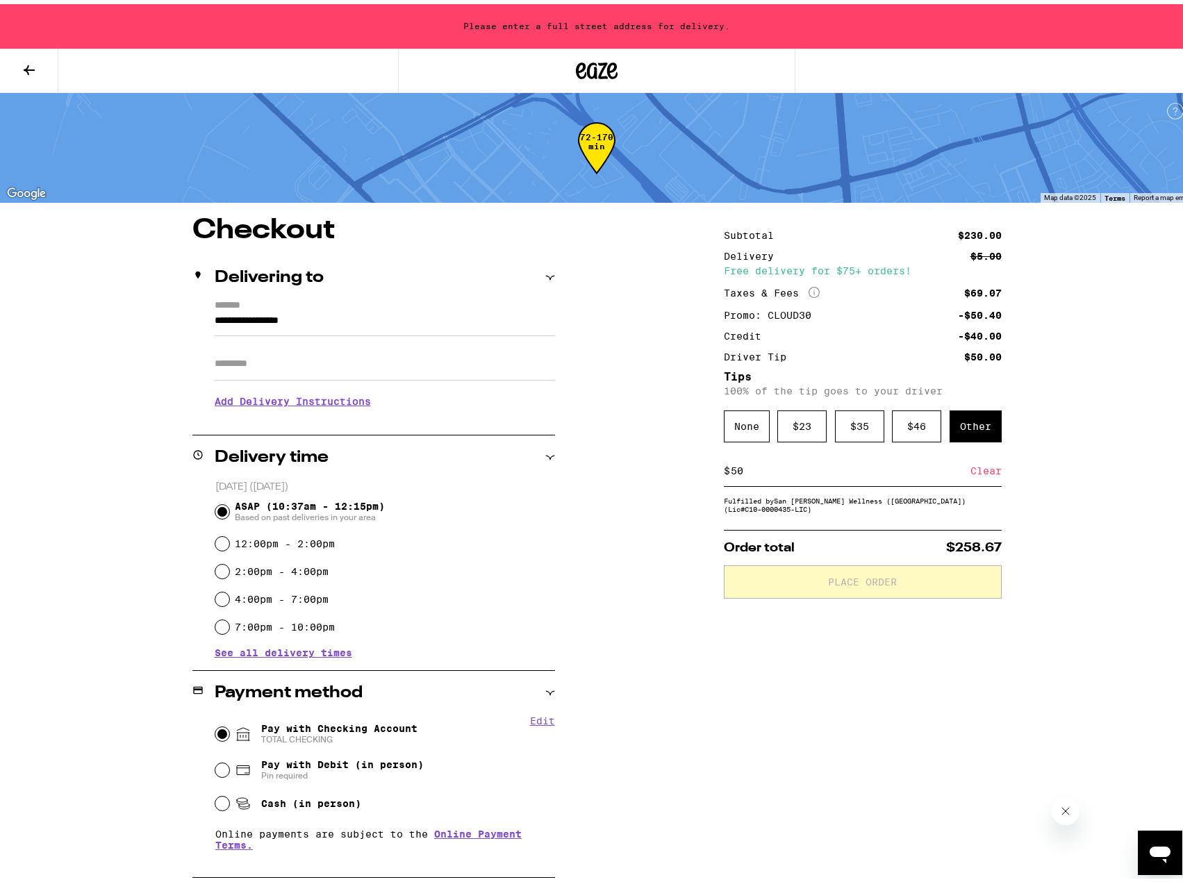
drag, startPoint x: 338, startPoint y: 318, endPoint x: 156, endPoint y: 306, distance: 181.7
click at [156, 306] on div "**********" at bounding box center [597, 841] width 1000 height 1257
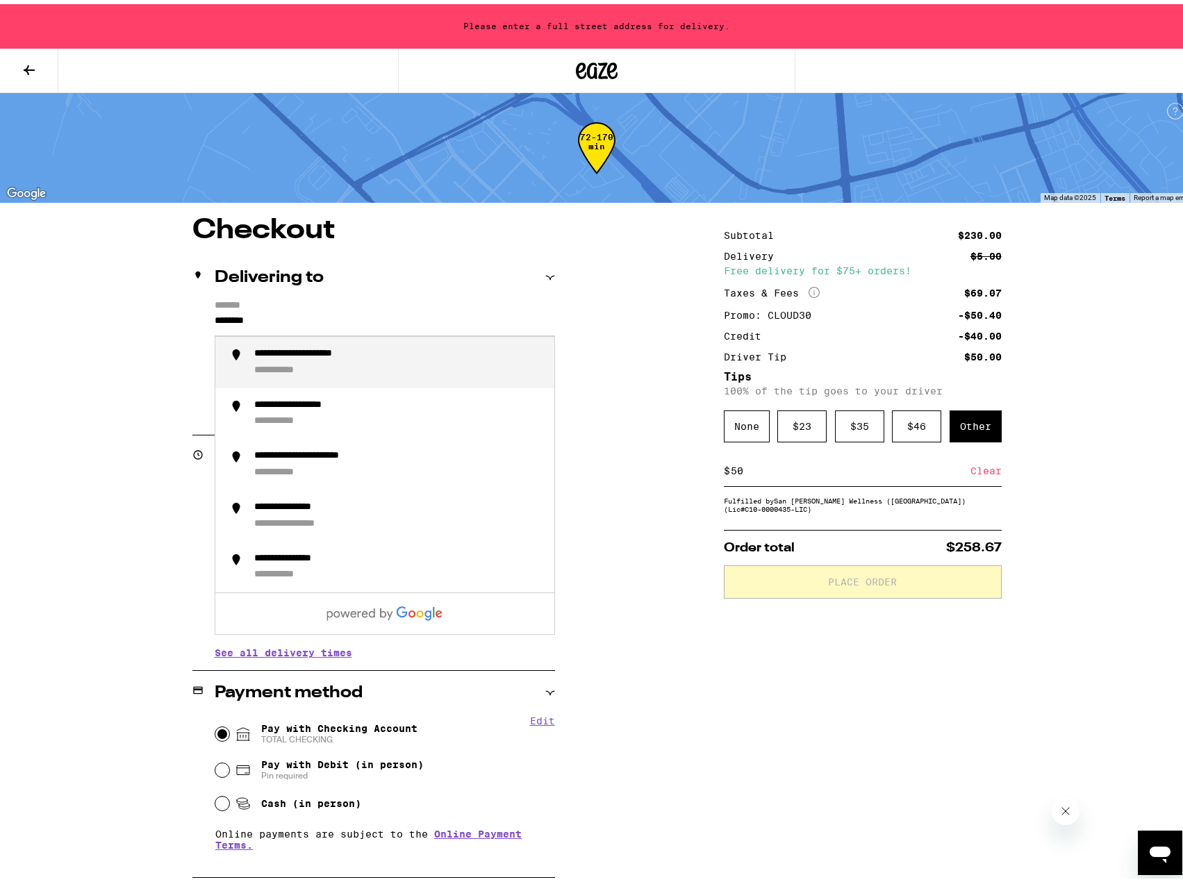
click at [325, 363] on div "**********" at bounding box center [398, 358] width 289 height 29
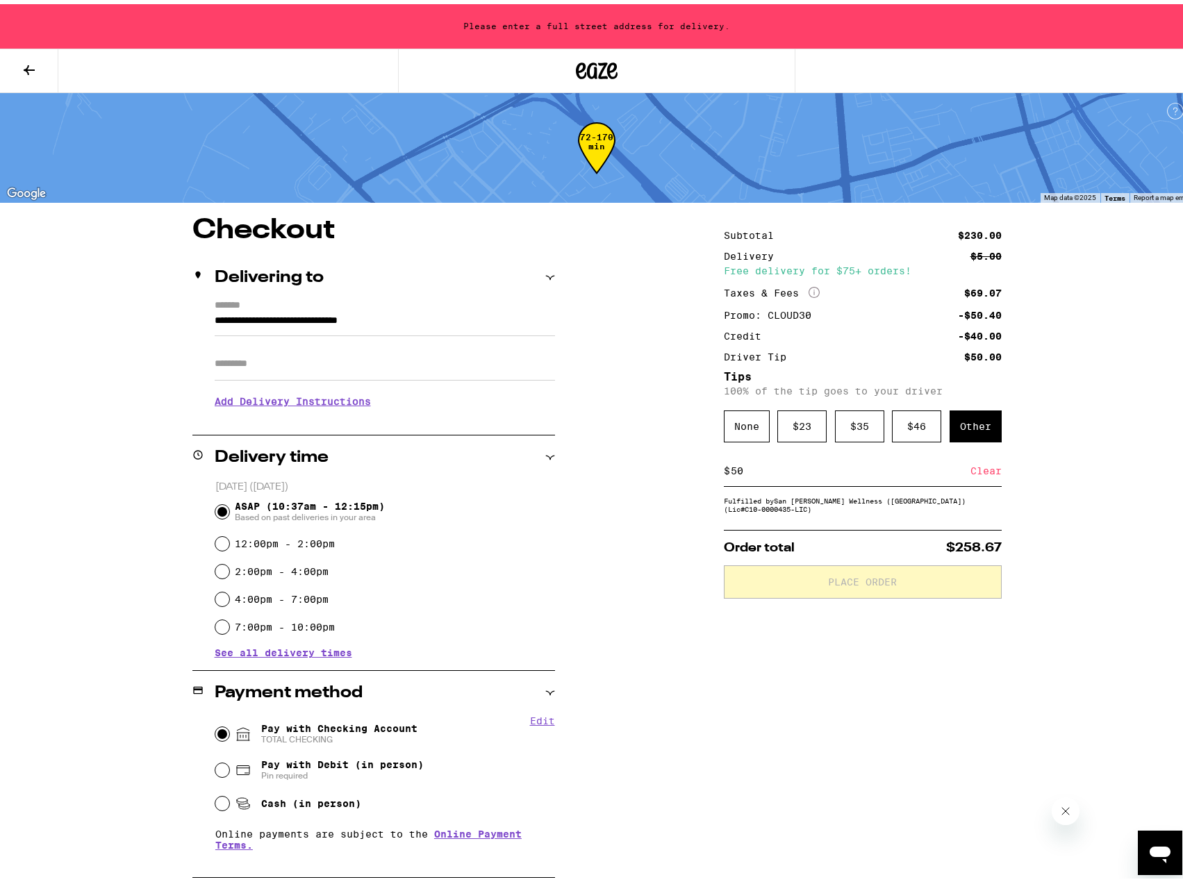
type input "**********"
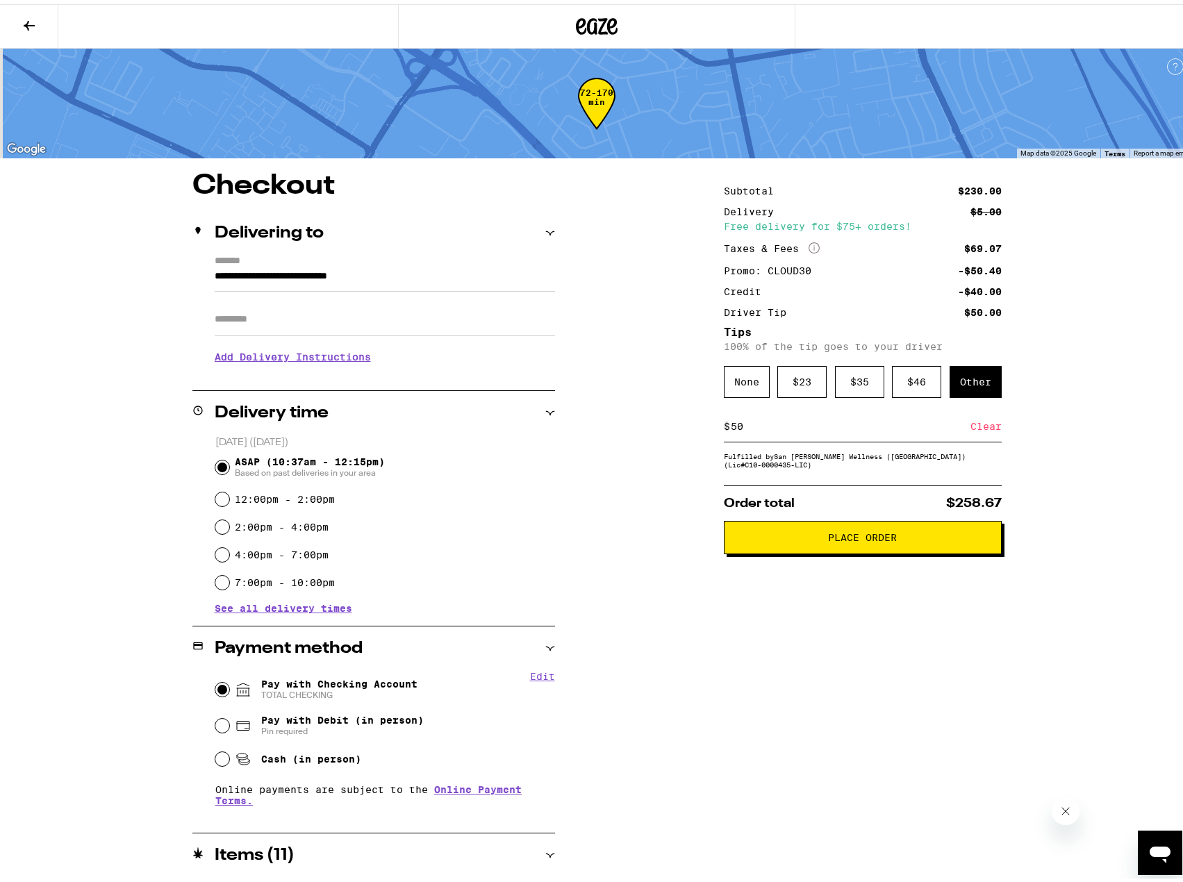
click at [879, 538] on span "Place Order" at bounding box center [862, 534] width 69 height 10
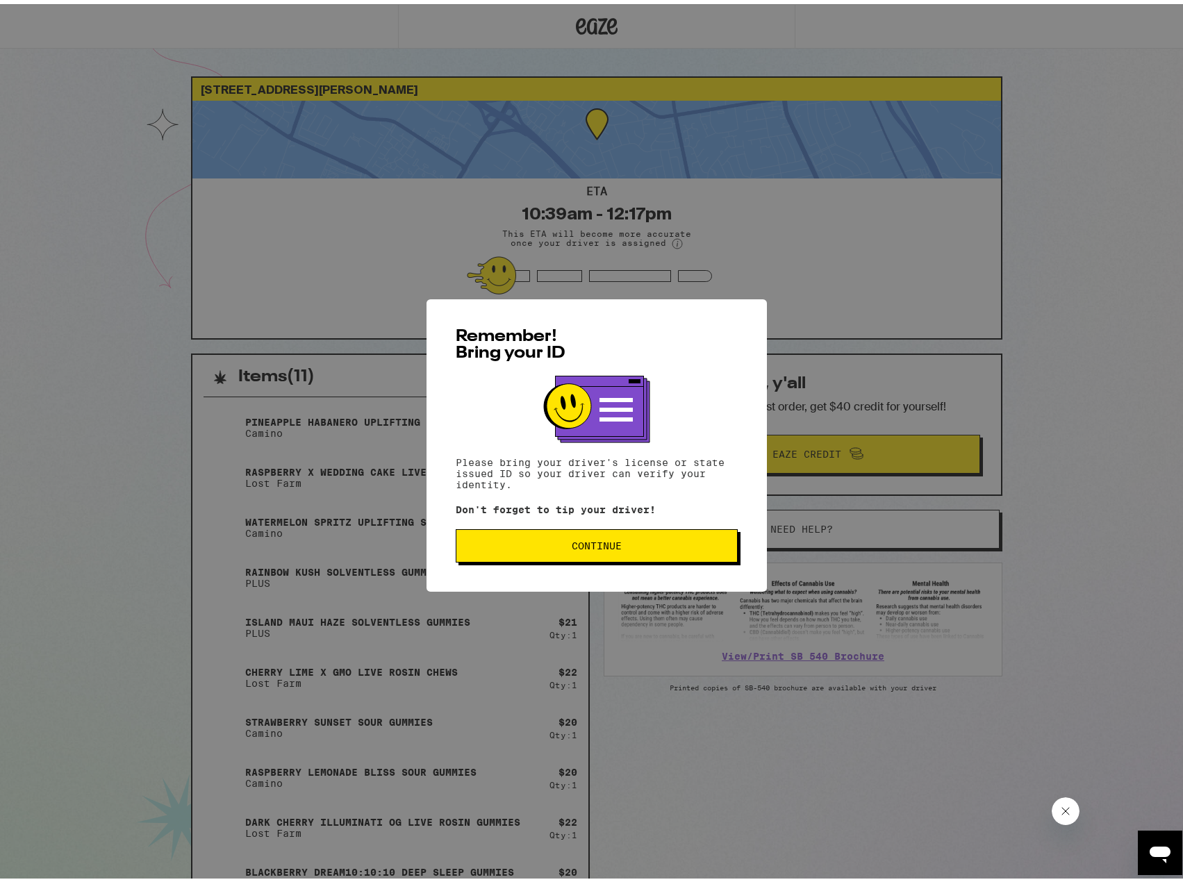
click at [615, 545] on span "Continue" at bounding box center [597, 542] width 50 height 10
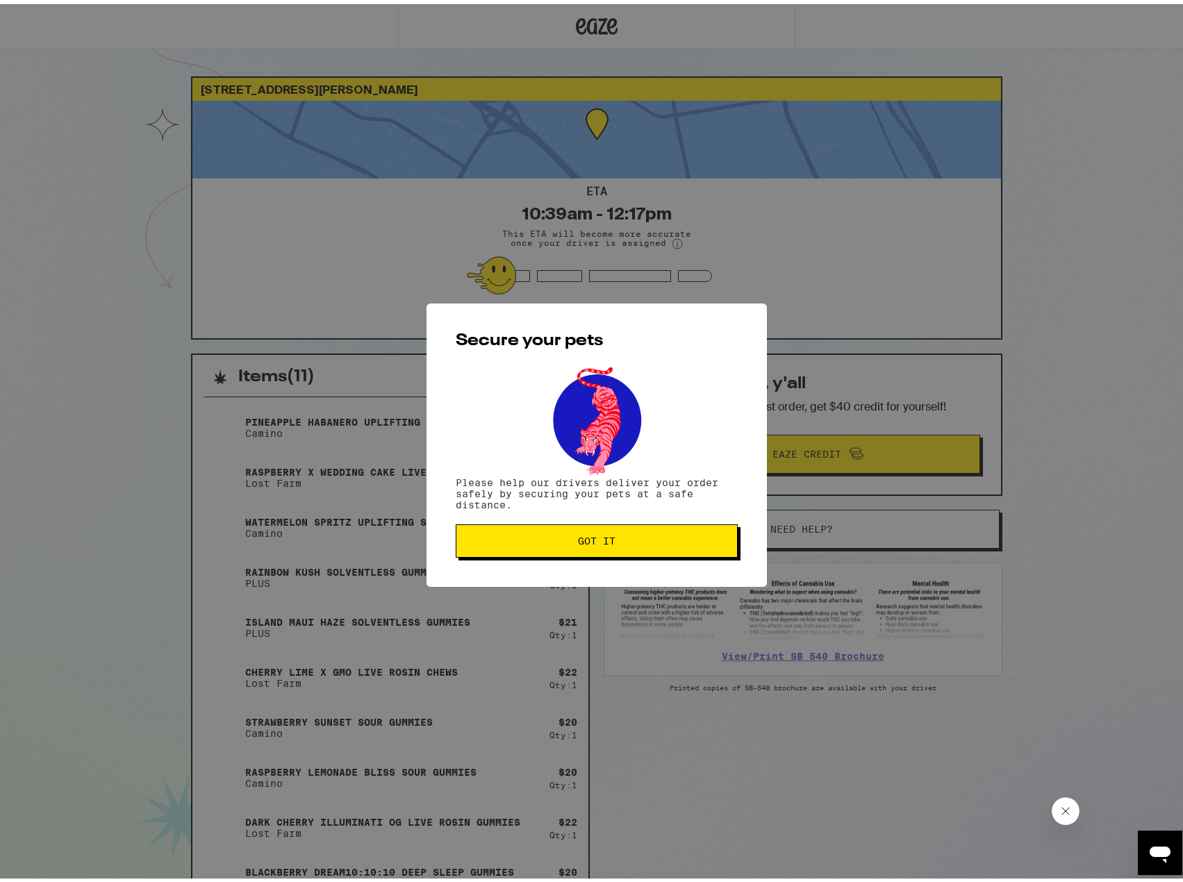
click at [611, 540] on span "Got it" at bounding box center [596, 537] width 258 height 10
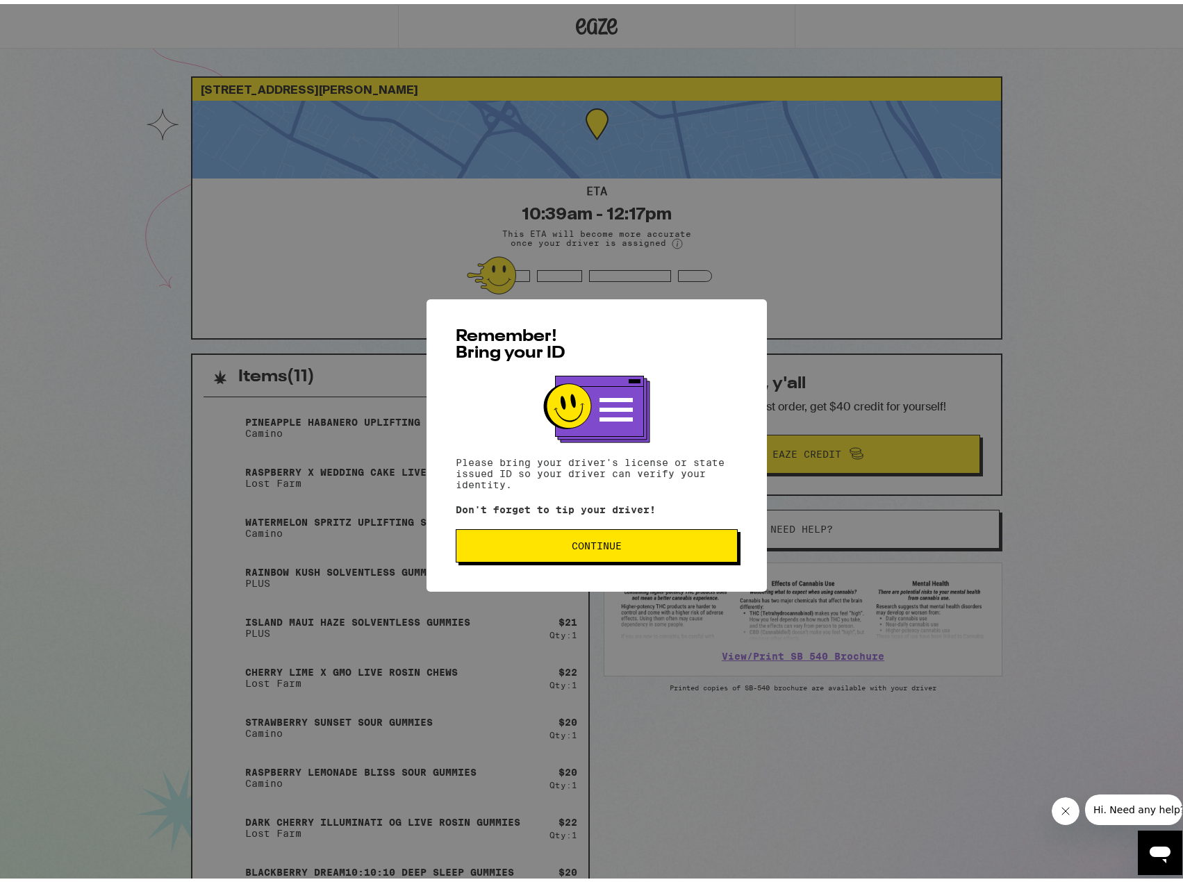
click at [618, 545] on span "Continue" at bounding box center [596, 542] width 258 height 10
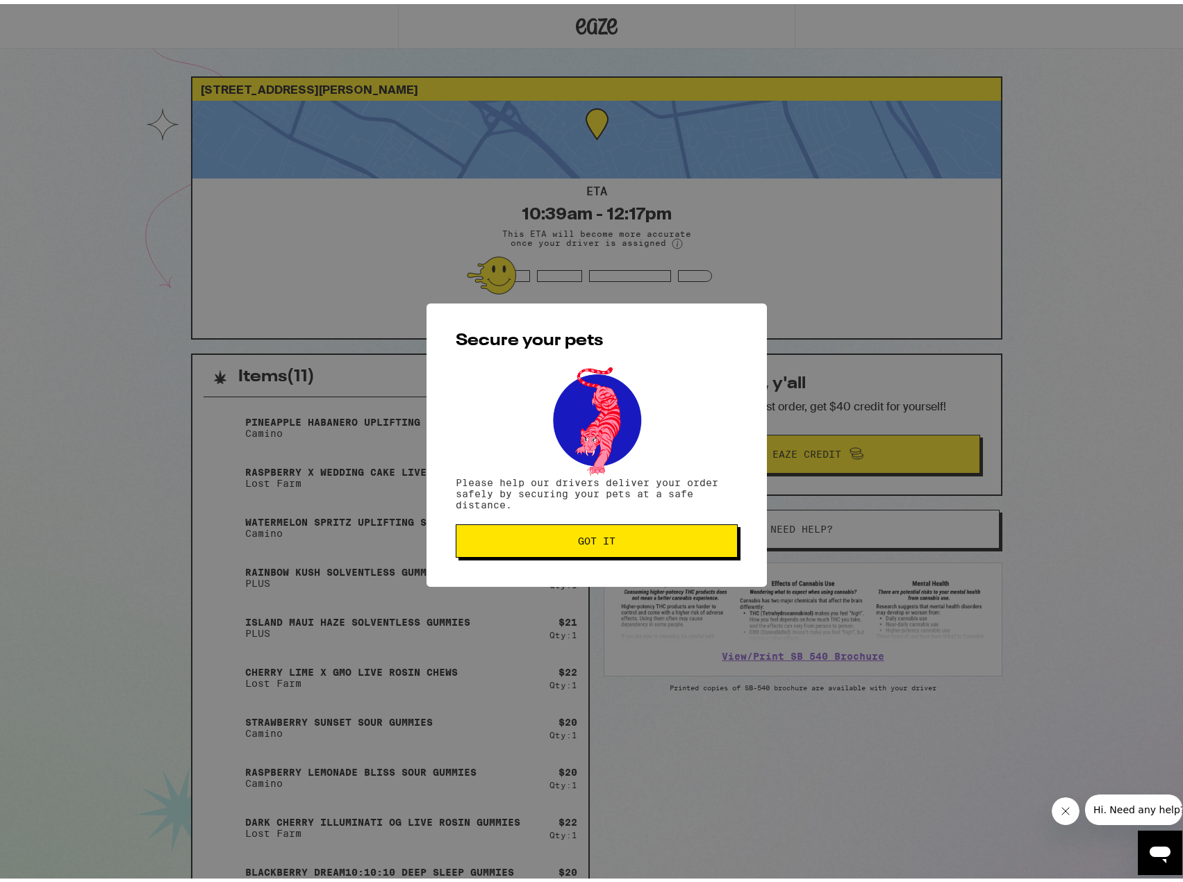
click at [603, 548] on button "Got it" at bounding box center [597, 536] width 282 height 33
